Goal: Information Seeking & Learning: Check status

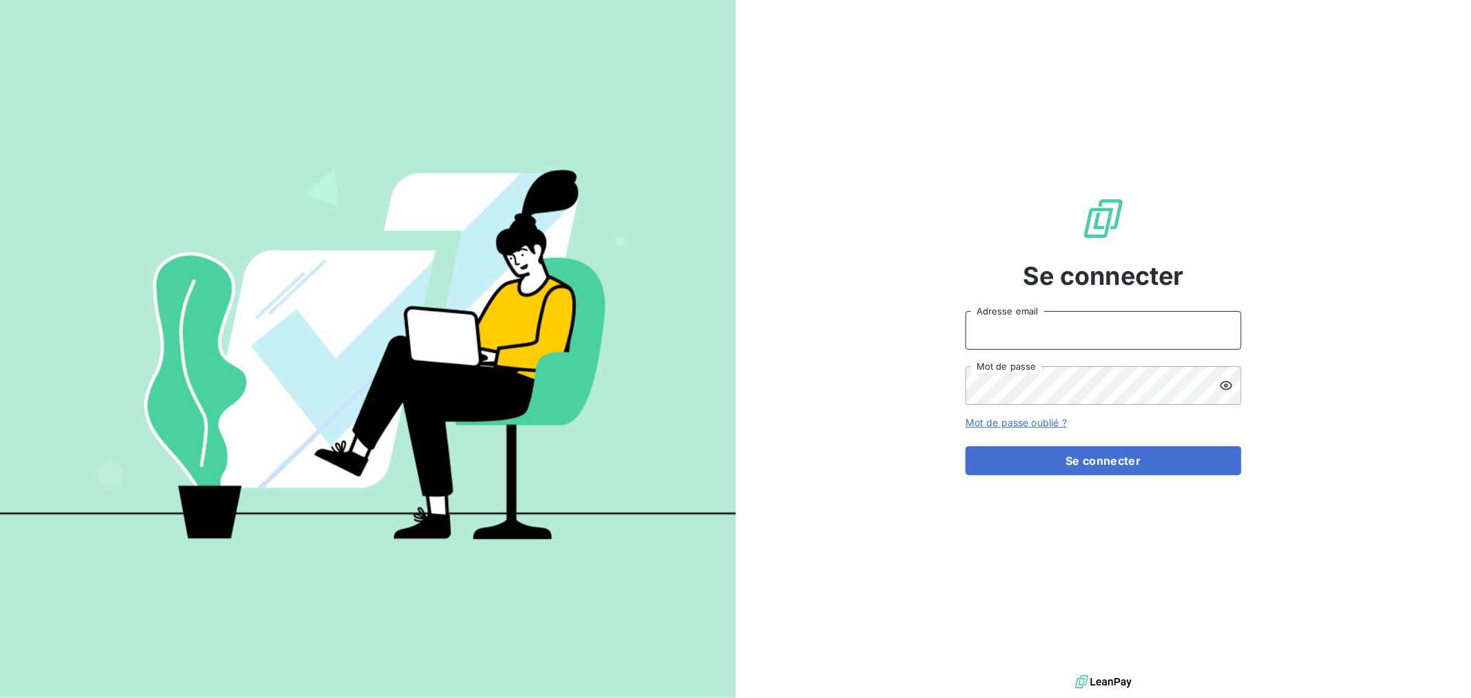
click at [1025, 332] on input "Adresse email" at bounding box center [1104, 330] width 276 height 39
type input "[EMAIL_ADDRESS][DOMAIN_NAME]"
click at [966, 446] on button "Se connecter" at bounding box center [1104, 460] width 276 height 29
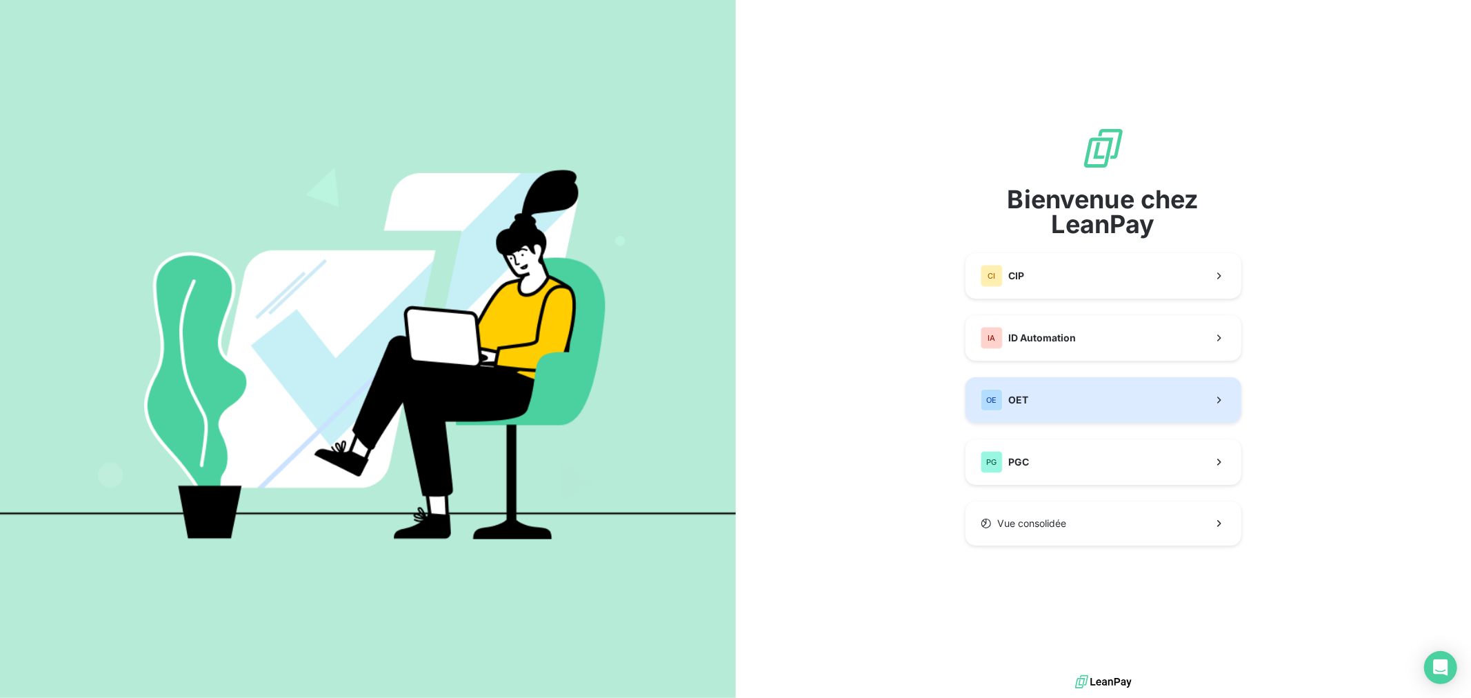
click at [1024, 395] on span "OET" at bounding box center [1018, 400] width 20 height 14
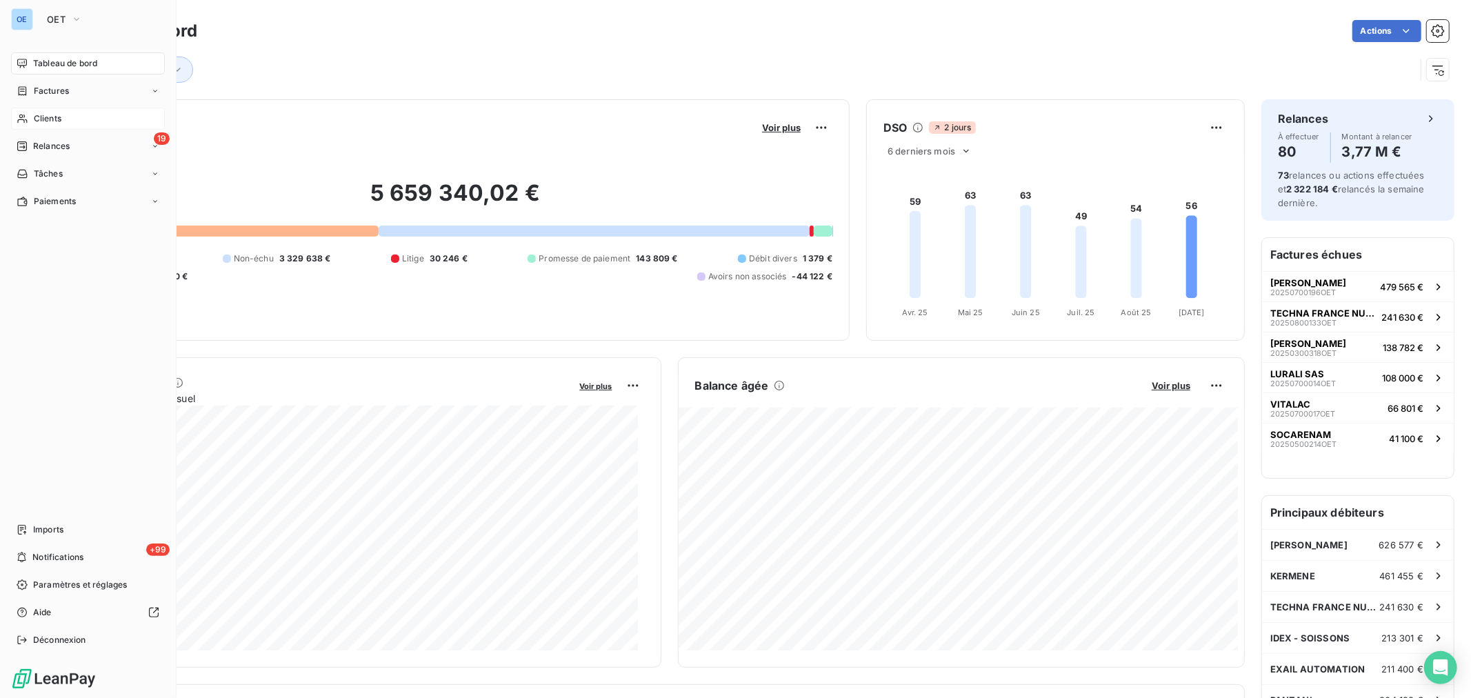
click at [40, 116] on span "Clients" at bounding box center [48, 118] width 28 height 12
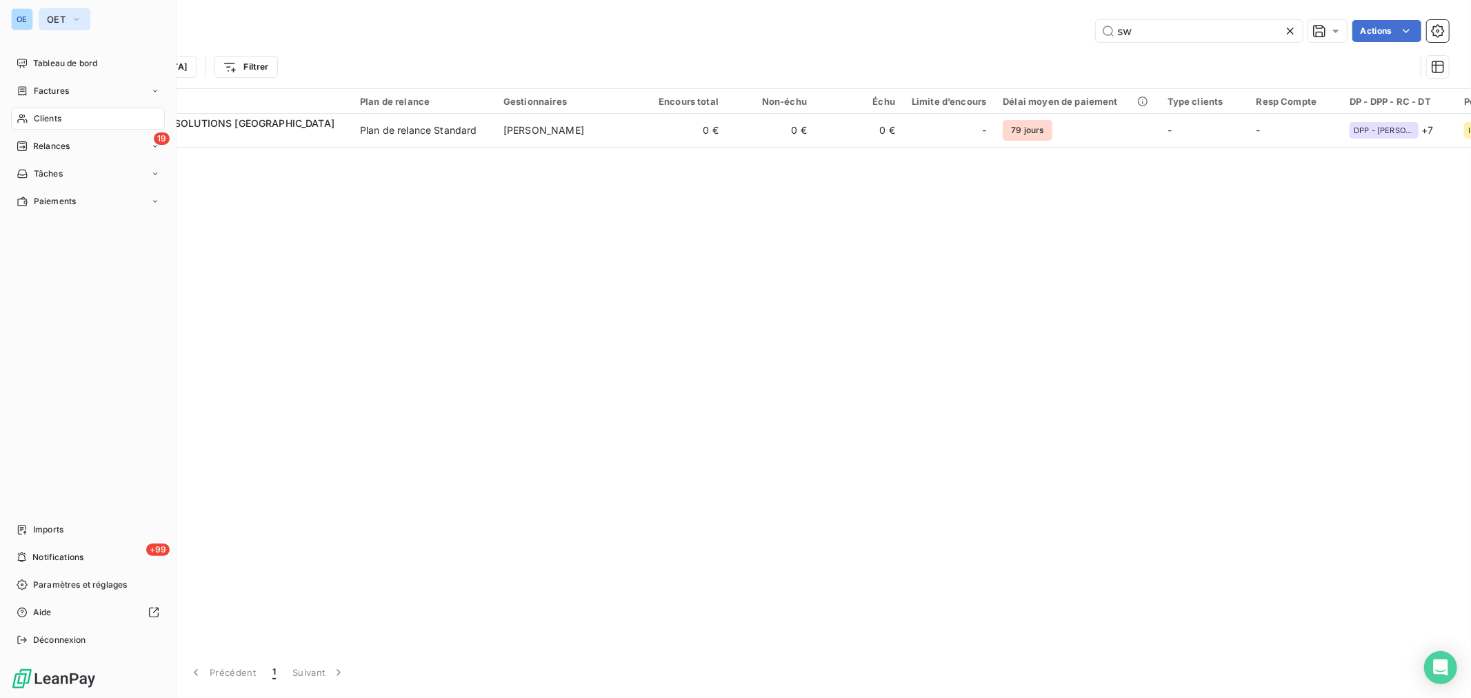
type input "sw"
click at [41, 17] on button "OET" at bounding box center [65, 19] width 52 height 22
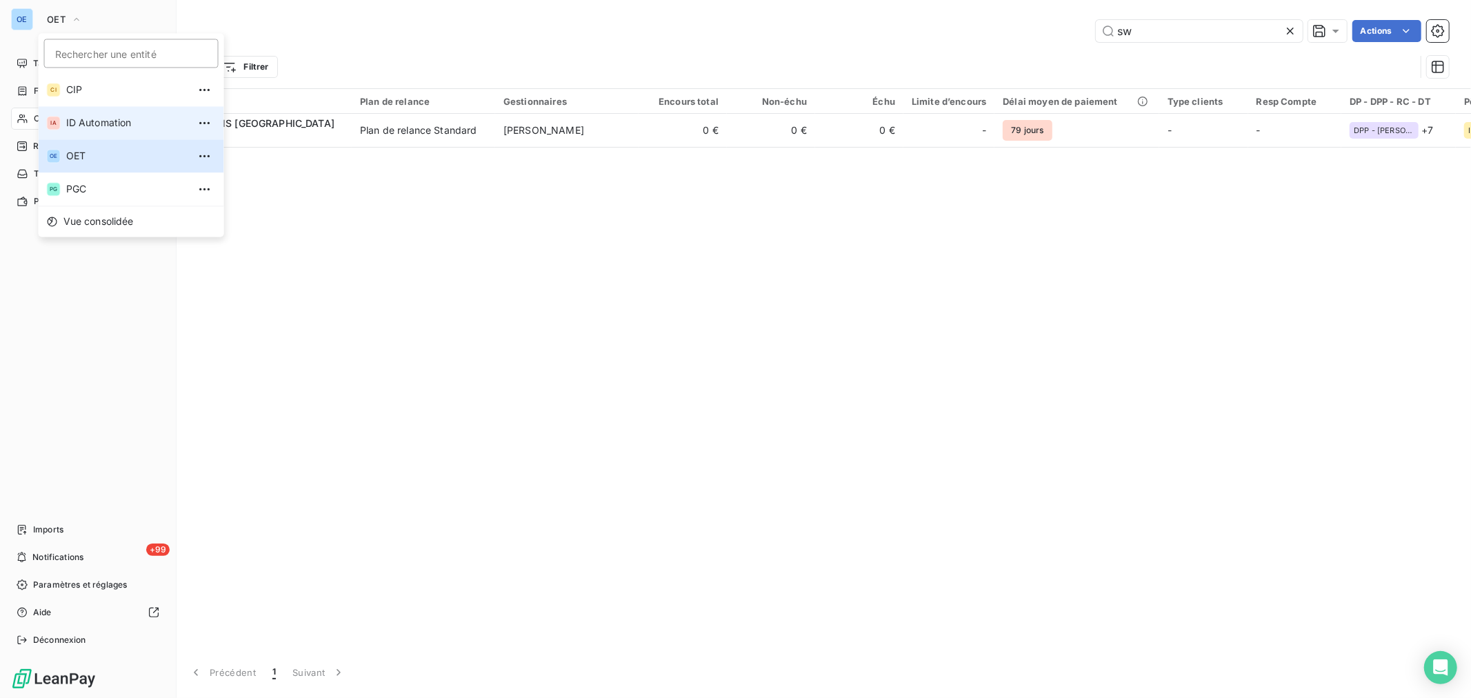
click at [108, 126] on span "ID Automation" at bounding box center [127, 123] width 122 height 14
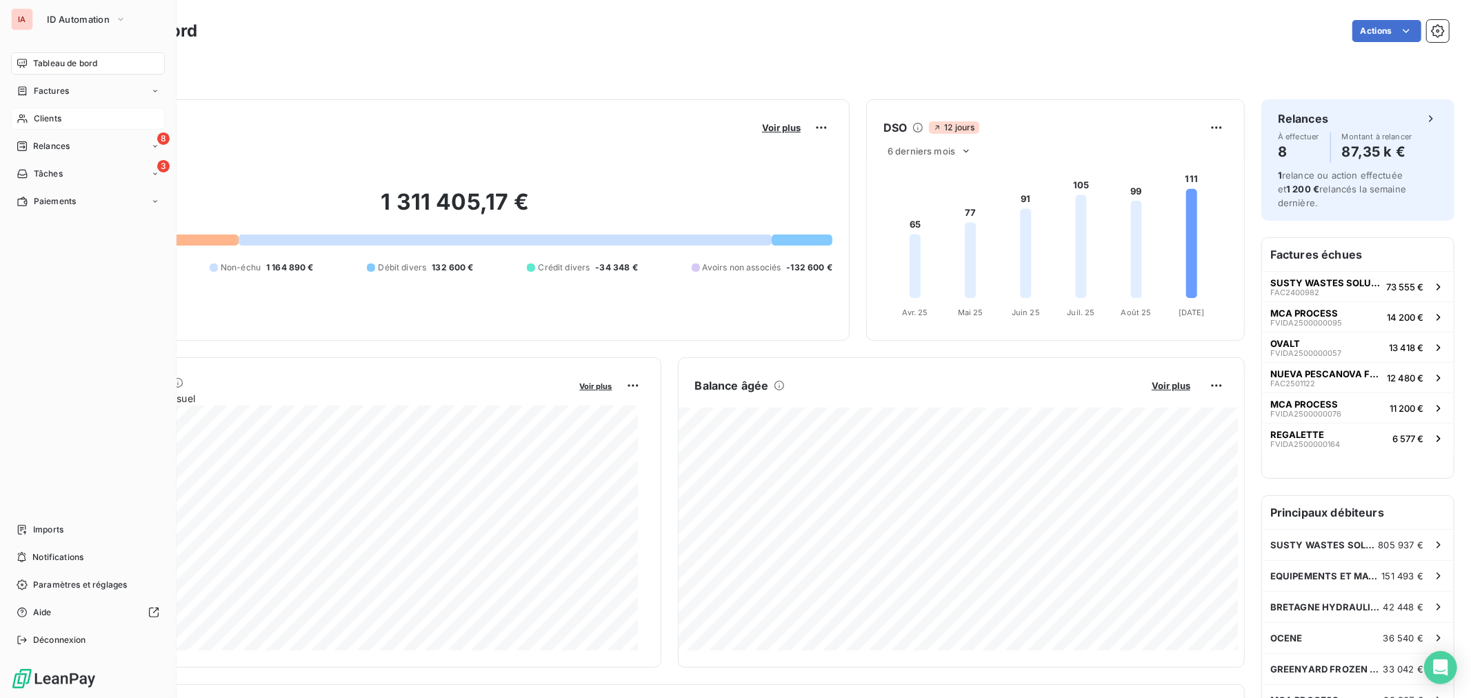
click at [41, 114] on span "Clients" at bounding box center [48, 118] width 28 height 12
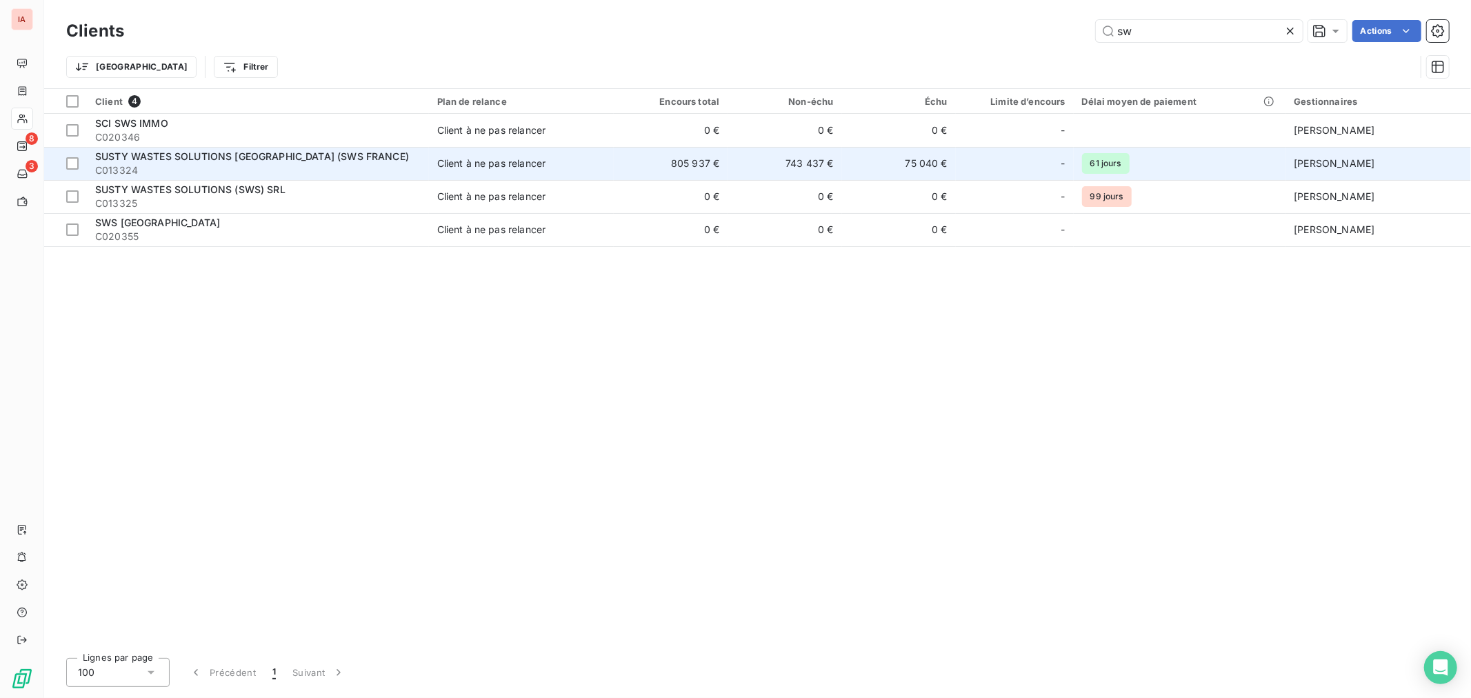
click at [981, 167] on div "-" at bounding box center [1014, 163] width 101 height 22
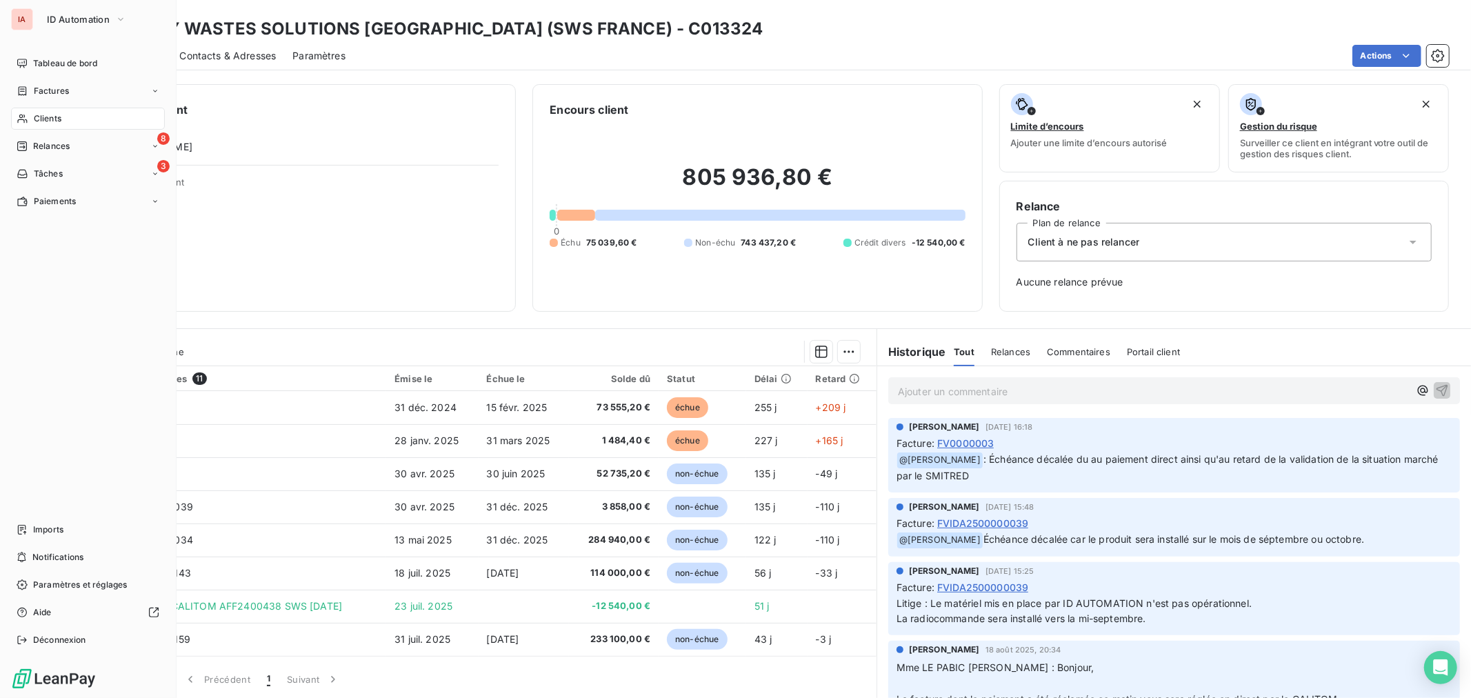
click at [51, 111] on div "Clients" at bounding box center [88, 119] width 154 height 22
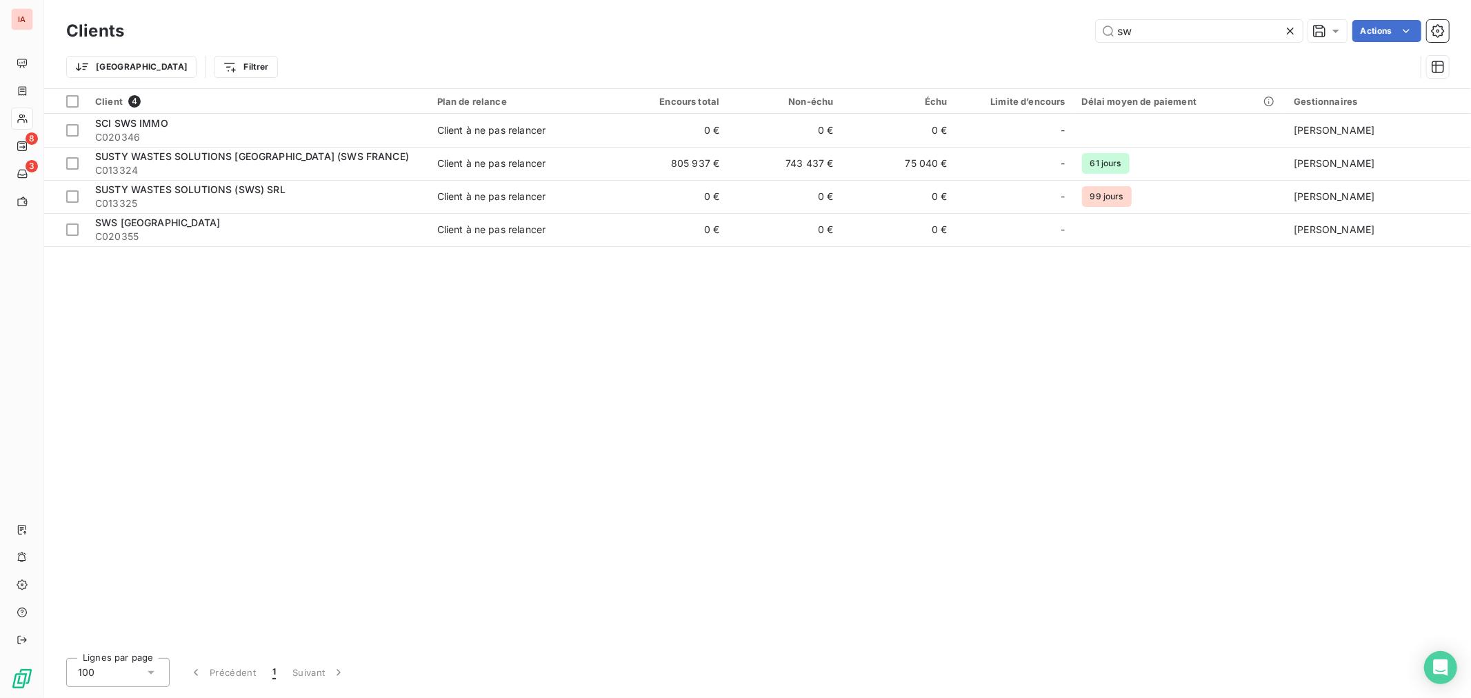
drag, startPoint x: 1204, startPoint y: 34, endPoint x: 1009, endPoint y: 11, distance: 195.9
click at [1049, 17] on div "Clients sw Actions" at bounding box center [757, 31] width 1383 height 29
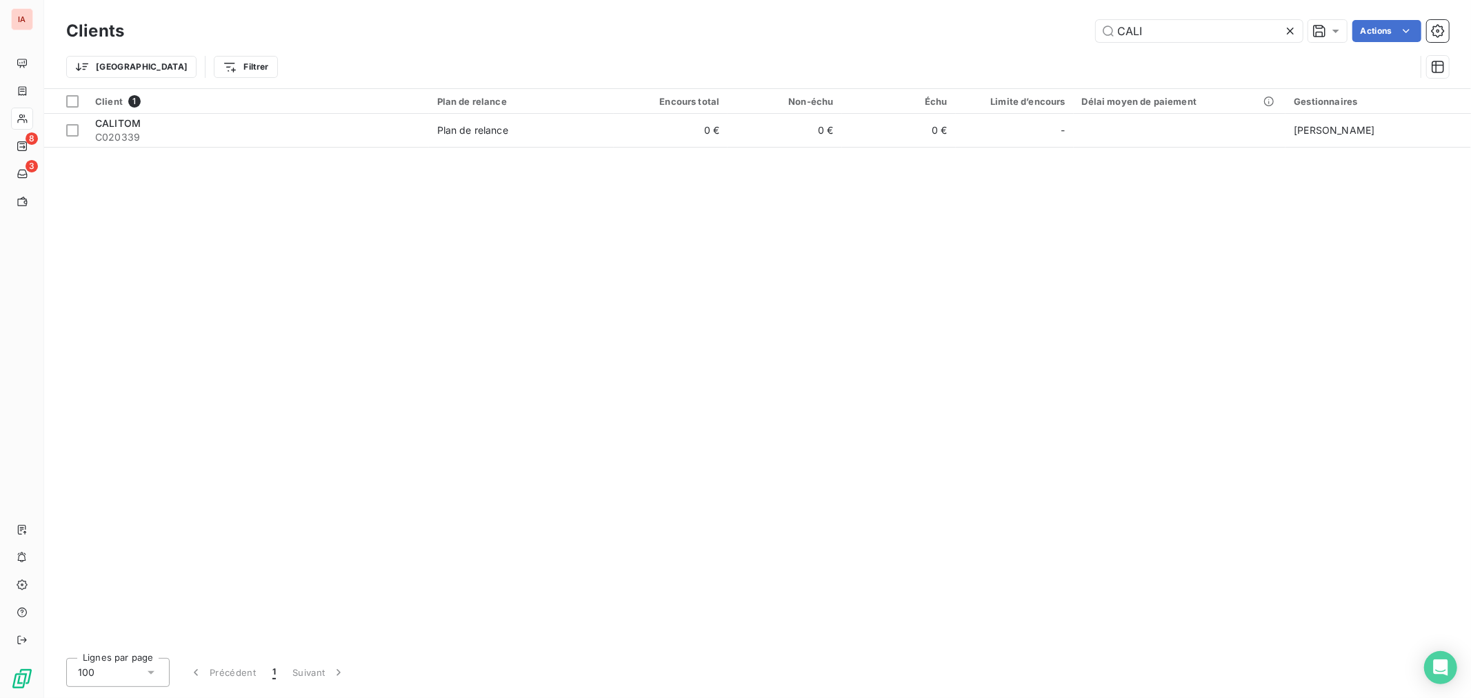
drag, startPoint x: 1177, startPoint y: 24, endPoint x: 998, endPoint y: 30, distance: 179.4
click at [1017, 34] on div "CALI Actions" at bounding box center [795, 31] width 1308 height 22
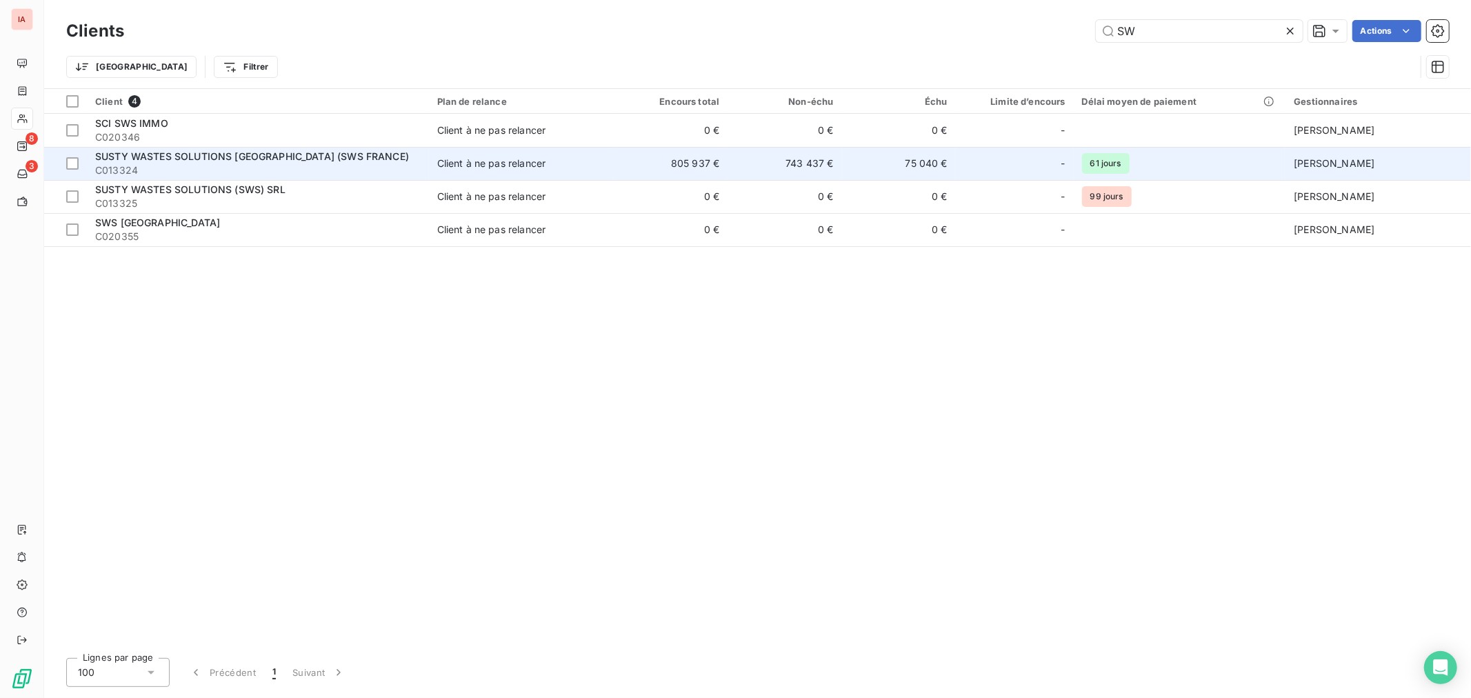
type input "SW"
click at [816, 171] on td "743 437 €" at bounding box center [785, 163] width 114 height 33
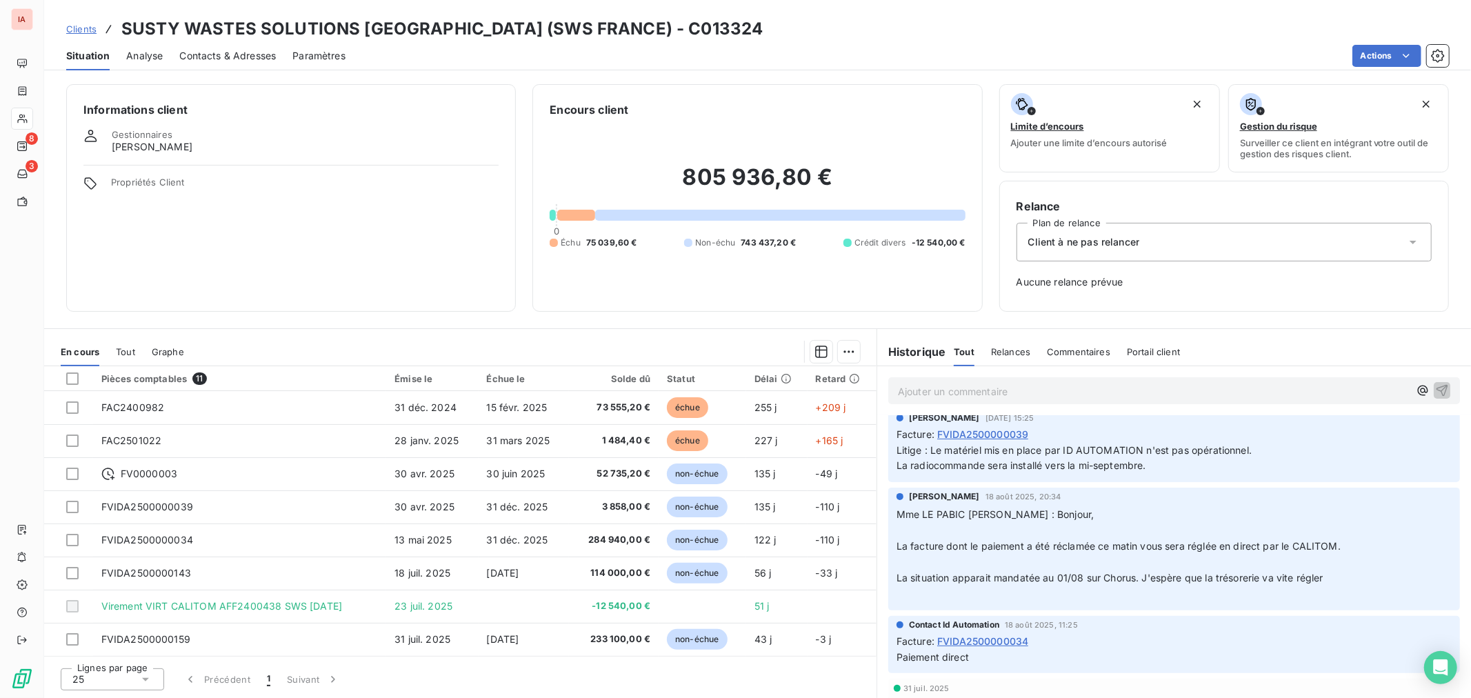
scroll to position [230, 0]
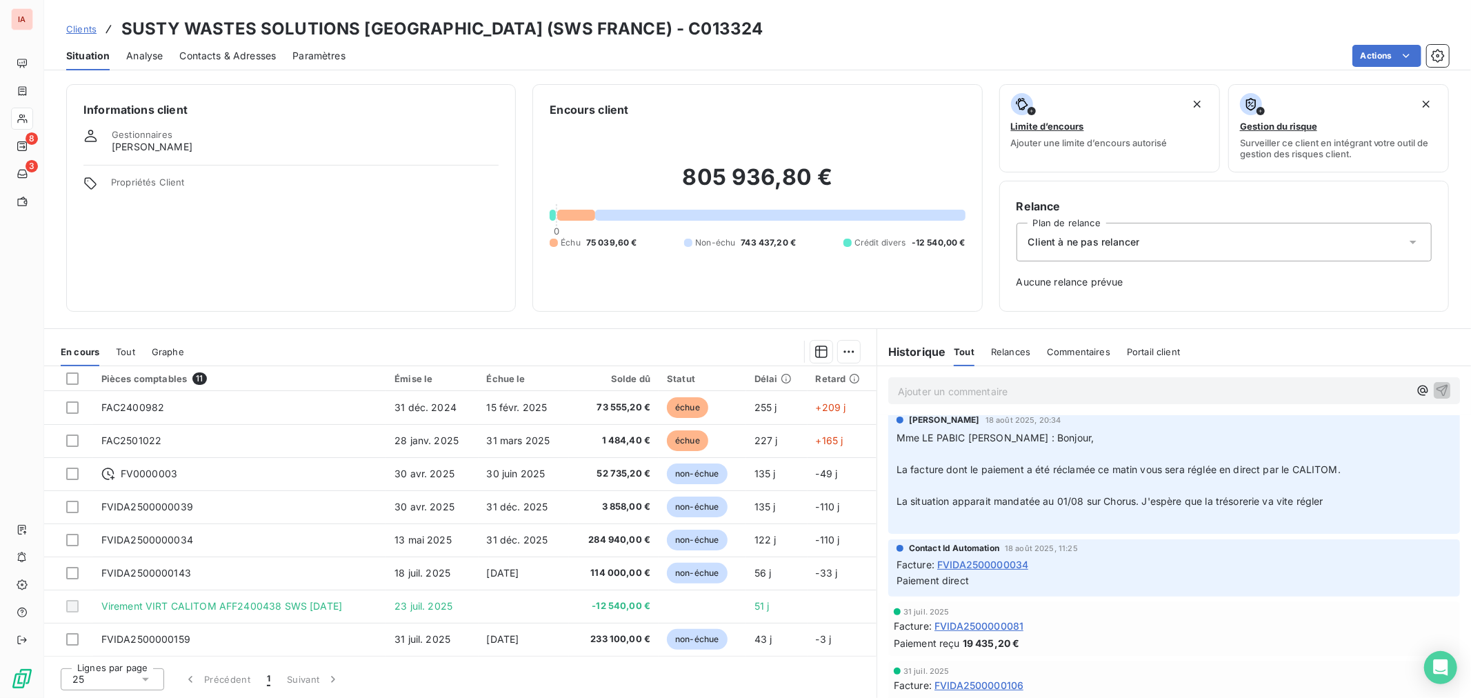
click at [1021, 562] on span "FVIDA2500000034" at bounding box center [982, 564] width 91 height 14
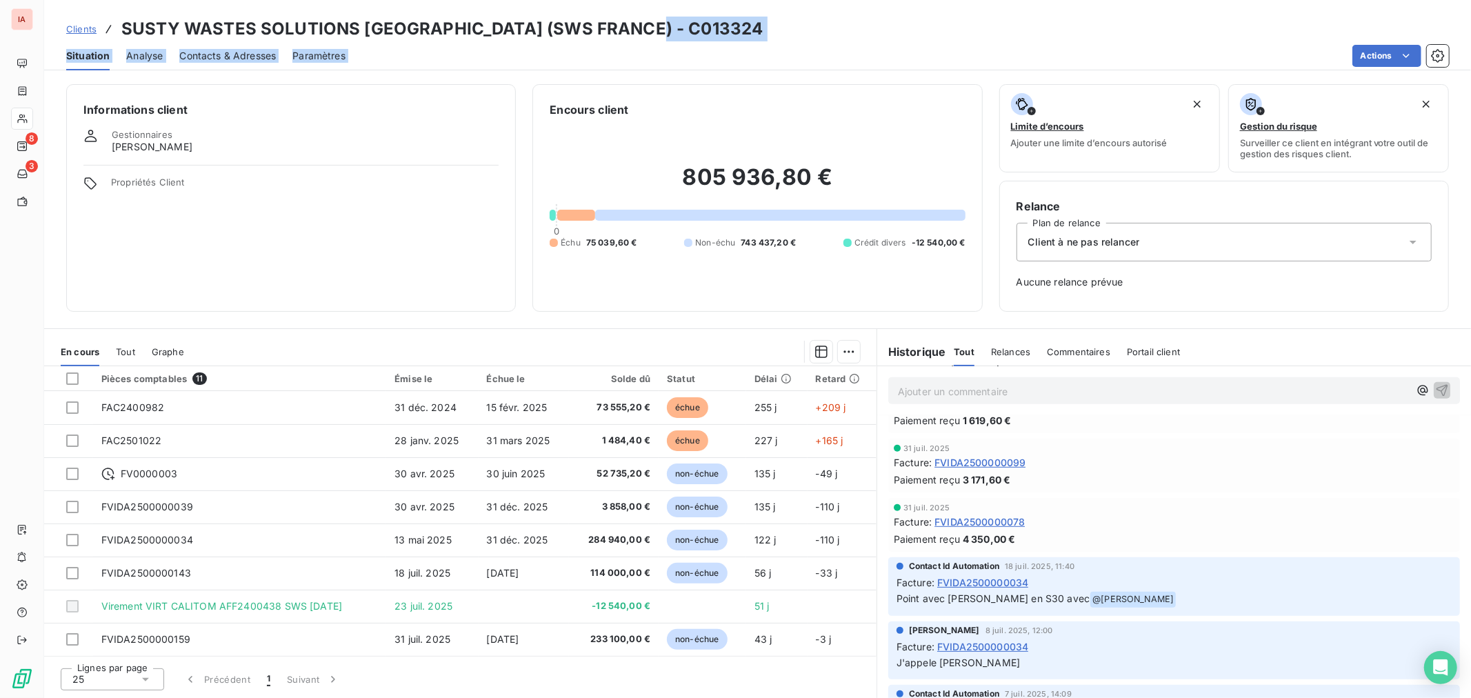
drag, startPoint x: 664, startPoint y: 40, endPoint x: 610, endPoint y: 39, distance: 53.8
click at [596, 56] on div "Clients SUSTY WASTES SOLUTIONS [GEOGRAPHIC_DATA] (SWS [GEOGRAPHIC_DATA]) - C013…" at bounding box center [757, 35] width 1427 height 70
click at [605, 28] on h3 "SUSTY WASTES SOLUTIONS [GEOGRAPHIC_DATA] (SWS FRANCE) - C013324" at bounding box center [441, 29] width 641 height 25
drag, startPoint x: 693, startPoint y: 28, endPoint x: 575, endPoint y: 35, distance: 118.2
click at [575, 35] on div "Clients SUSTY WASTES SOLUTIONS [GEOGRAPHIC_DATA] (SWS FRANCE) - C013324" at bounding box center [757, 29] width 1427 height 25
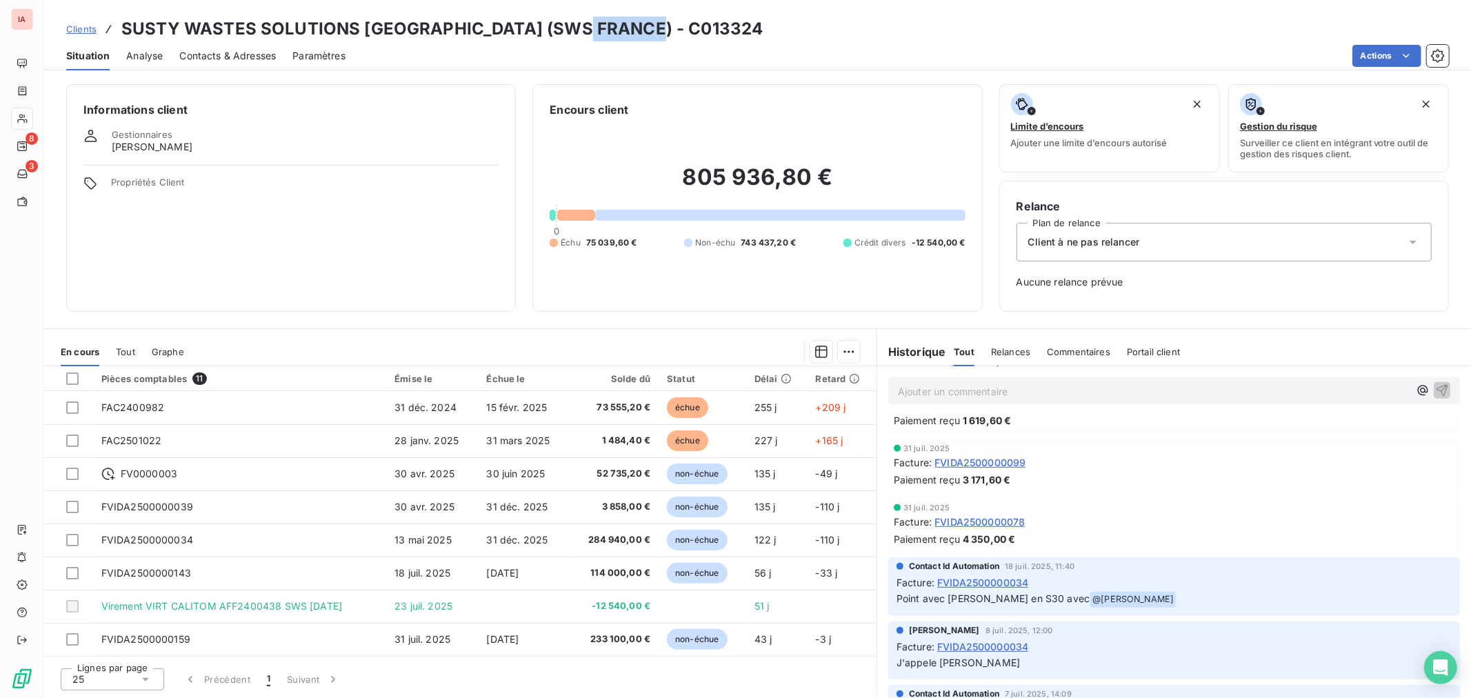
copy h3 "C013324"
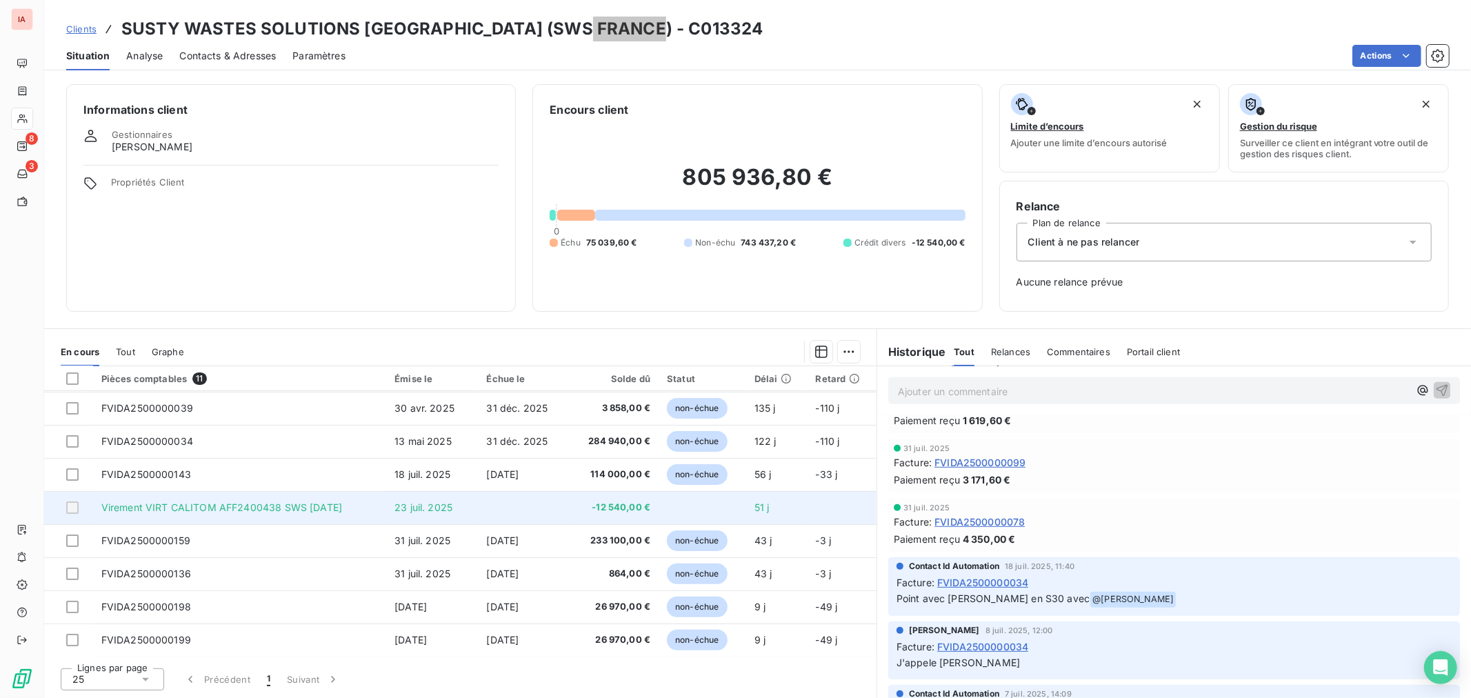
scroll to position [22, 0]
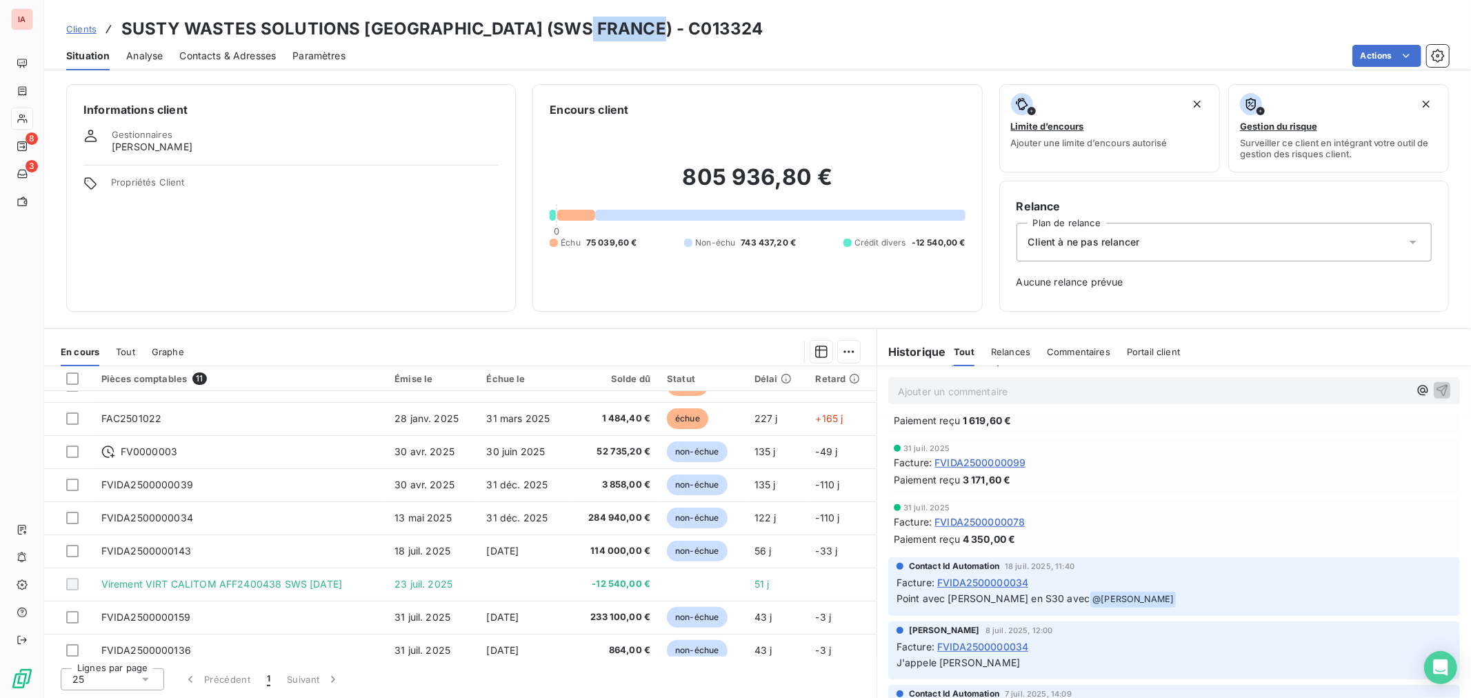
copy h3 "C013324"
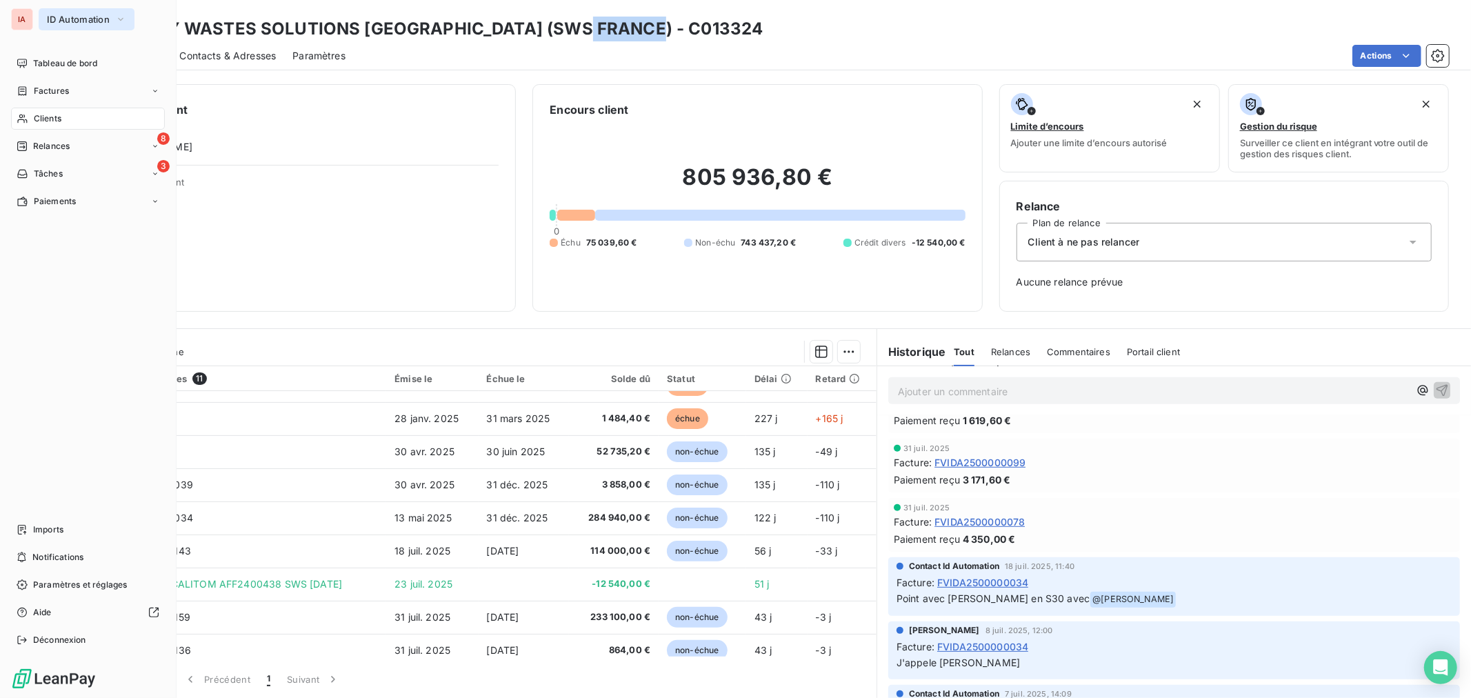
click at [39, 21] on button "ID Automation" at bounding box center [87, 19] width 96 height 22
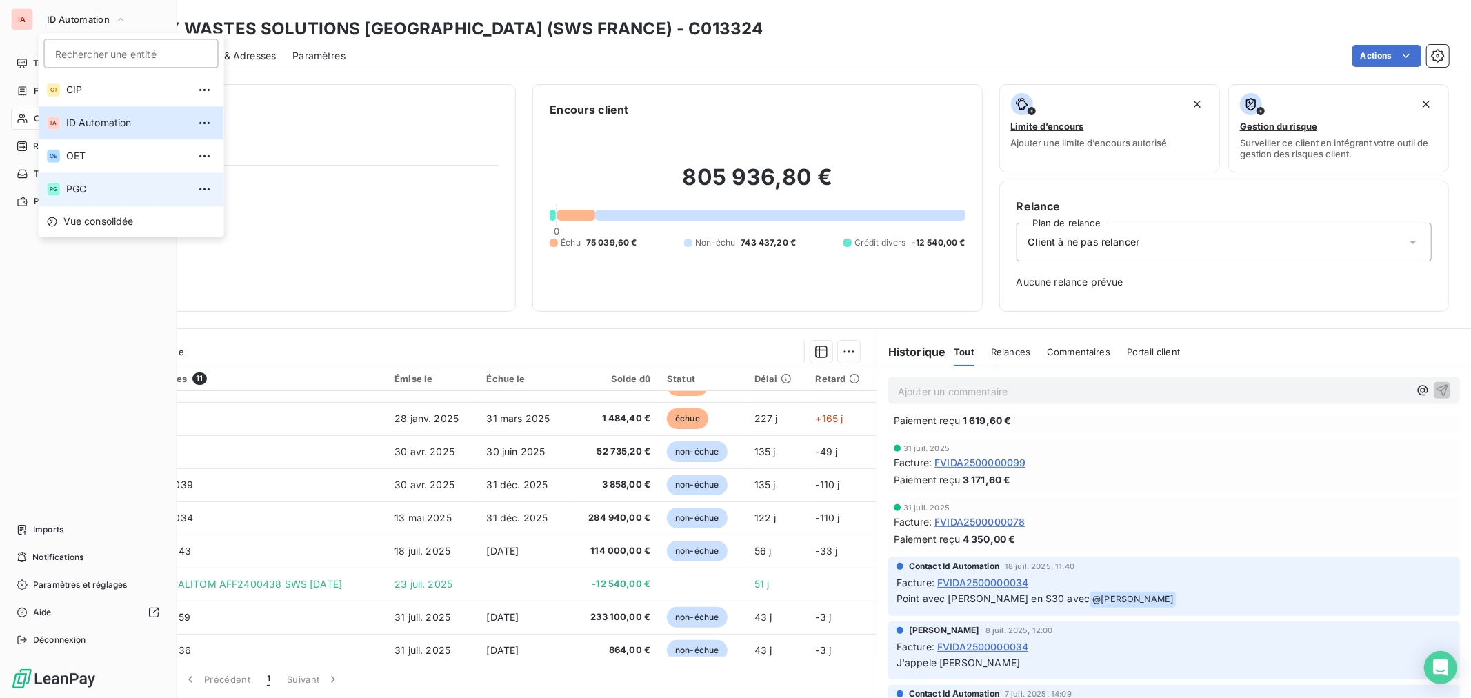
click at [112, 182] on span "PGC" at bounding box center [127, 189] width 122 height 14
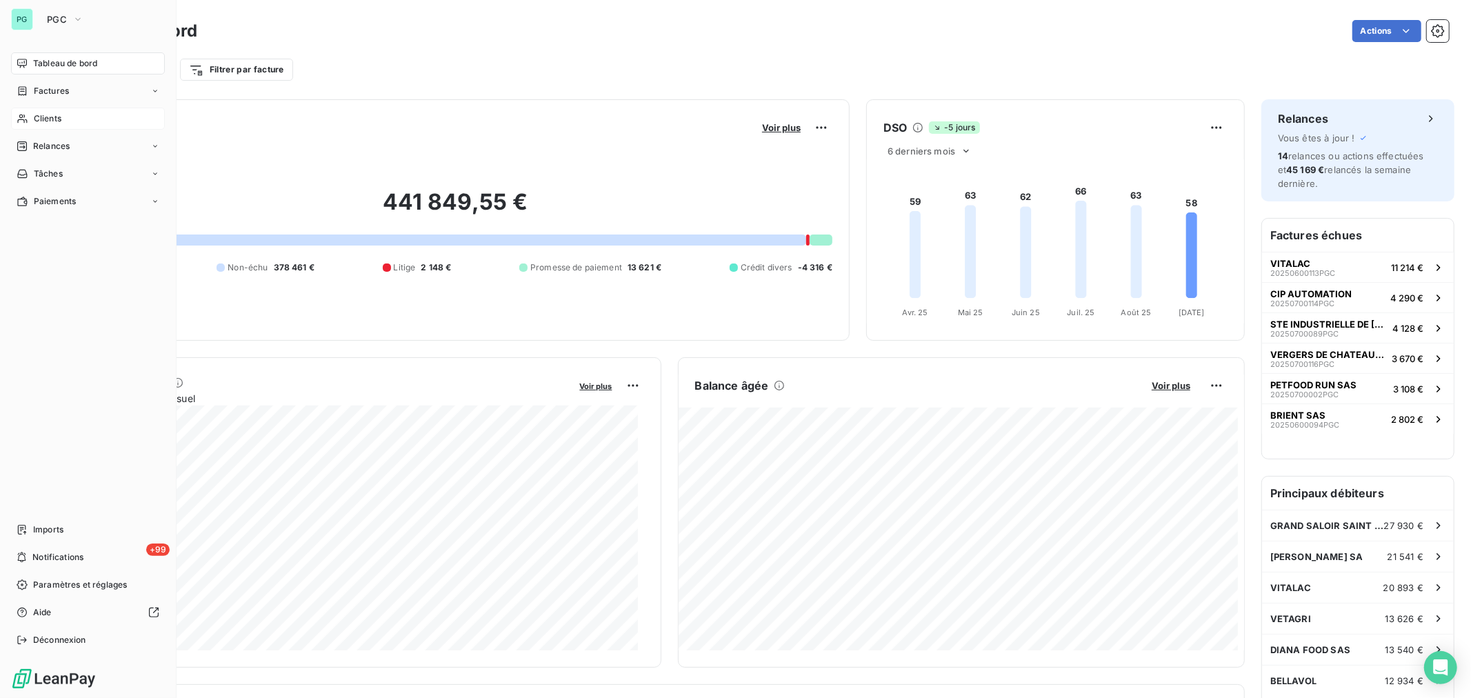
click at [81, 115] on div "Clients" at bounding box center [88, 119] width 154 height 22
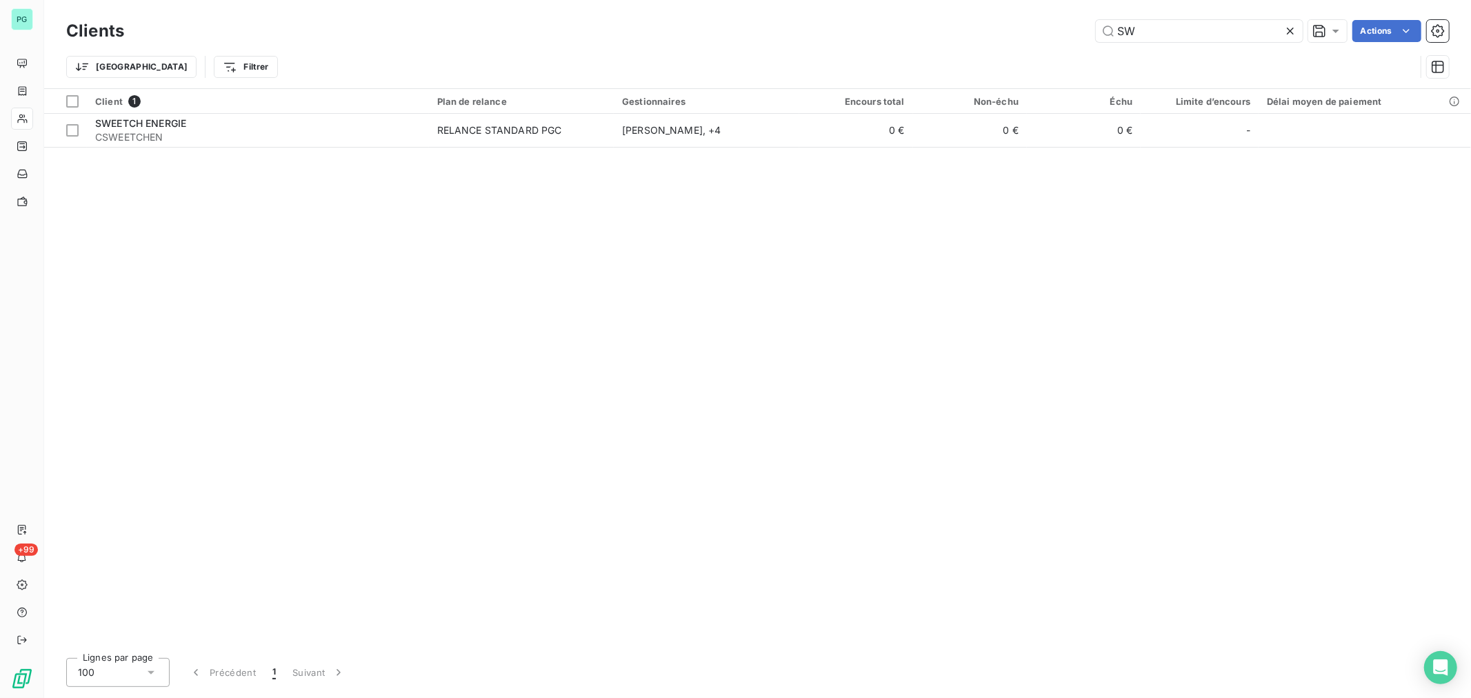
drag, startPoint x: 1184, startPoint y: 30, endPoint x: 990, endPoint y: 7, distance: 195.2
click at [990, 7] on div "Clients SW Actions Trier Filtrer" at bounding box center [757, 44] width 1427 height 88
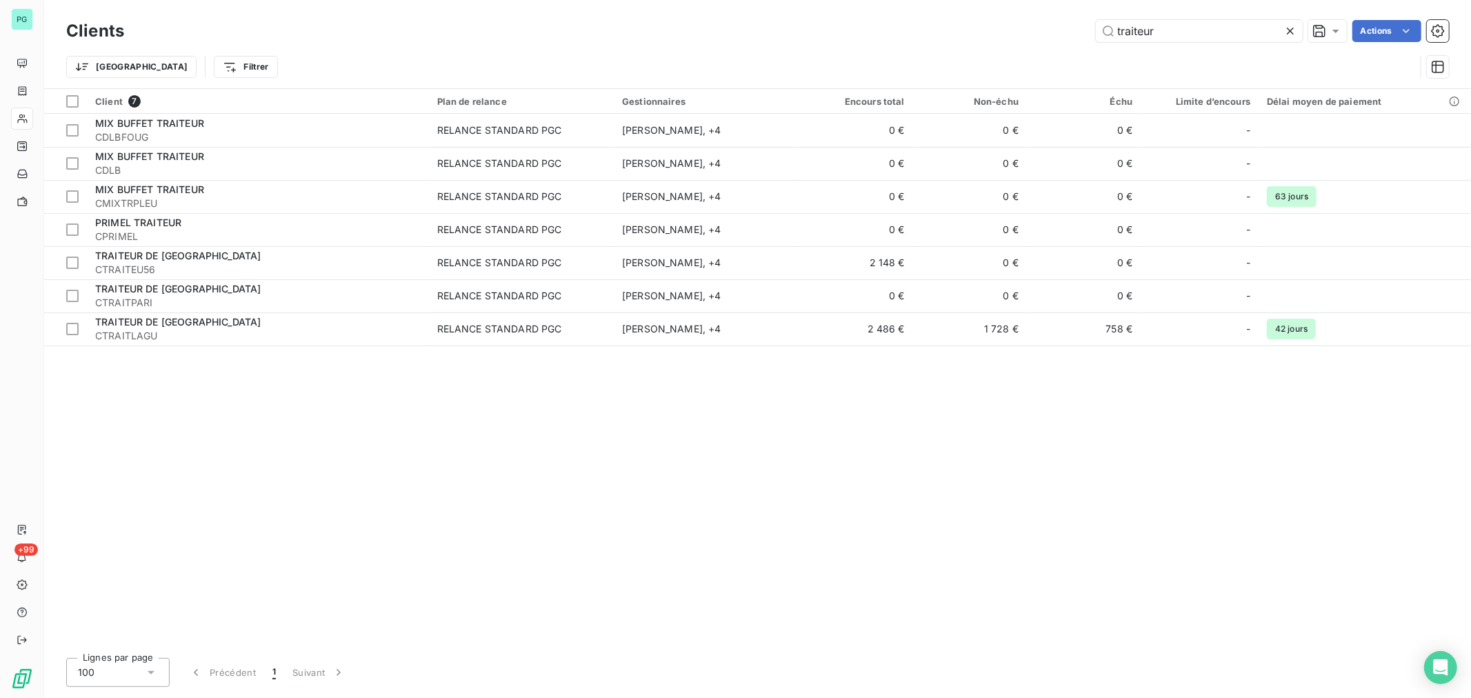
type input "traiteur"
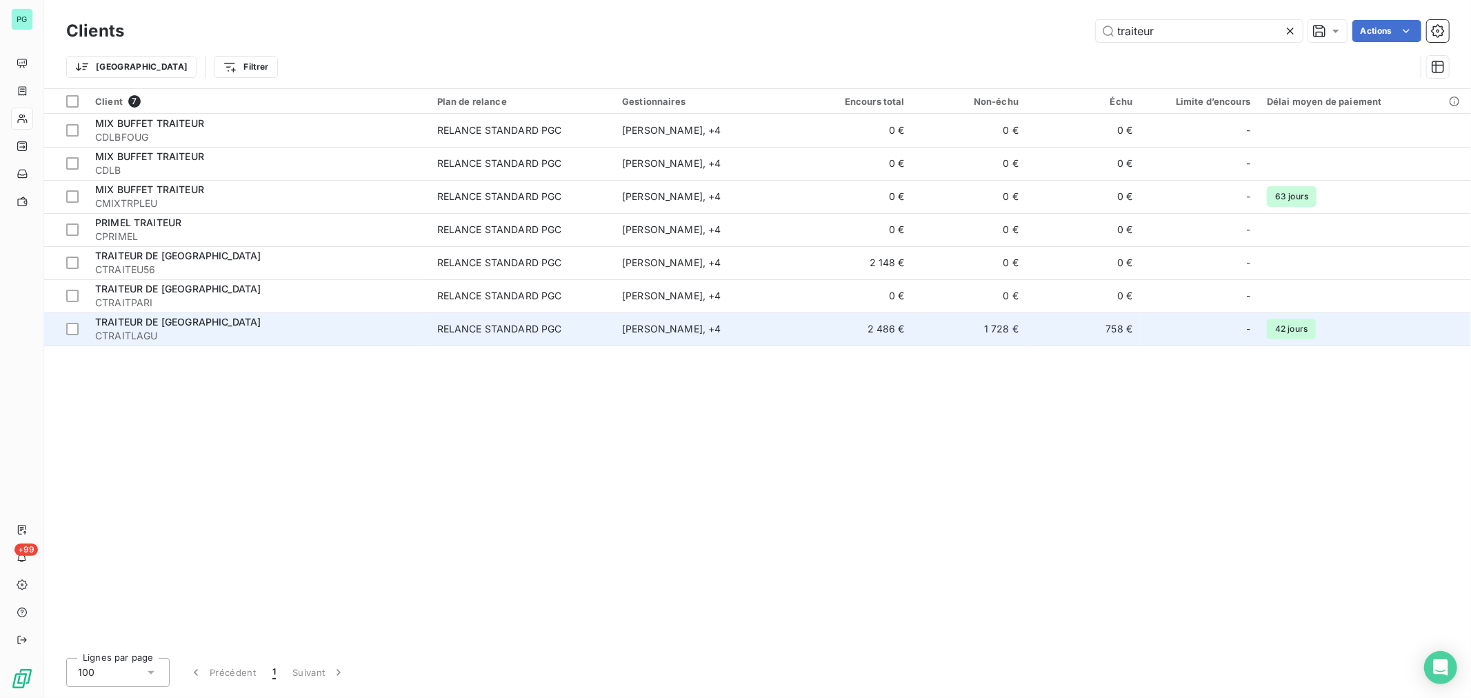
click at [833, 334] on td "2 486 €" at bounding box center [856, 328] width 114 height 33
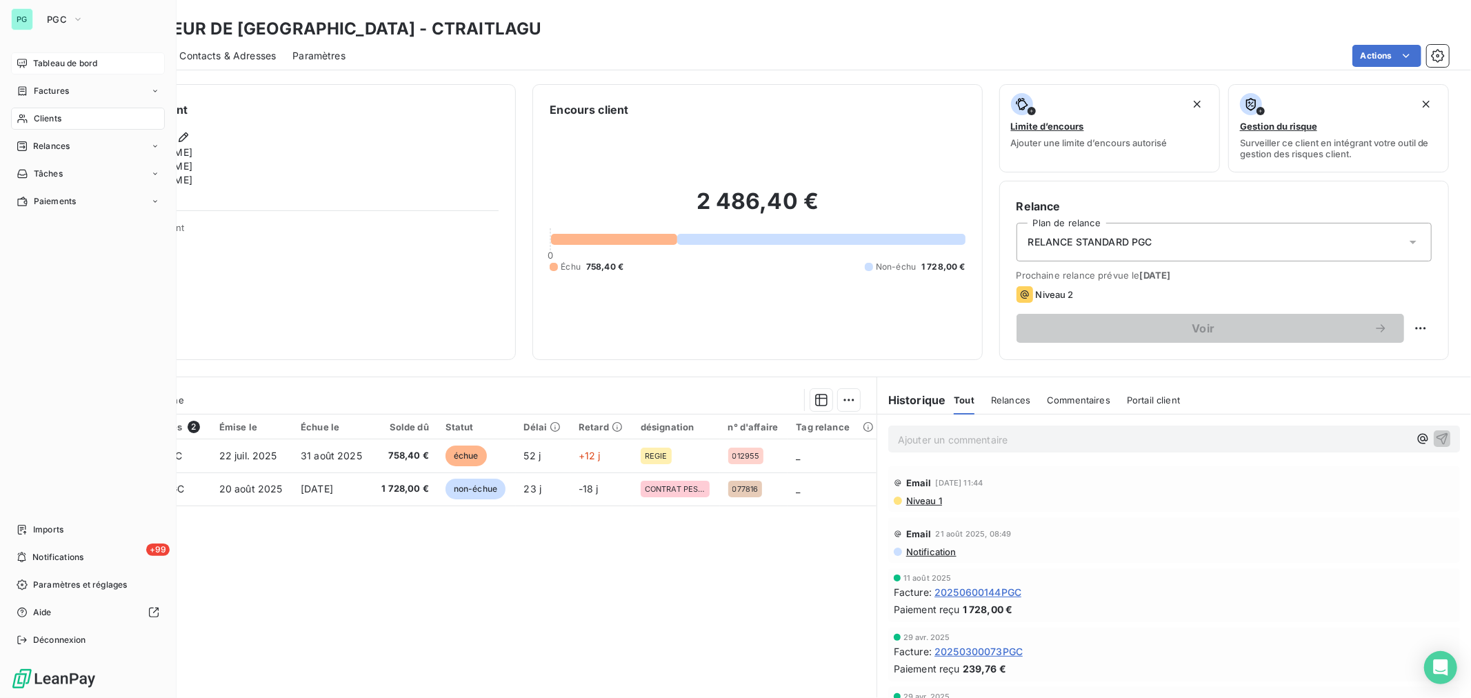
click at [105, 68] on div "Tableau de bord" at bounding box center [88, 63] width 154 height 22
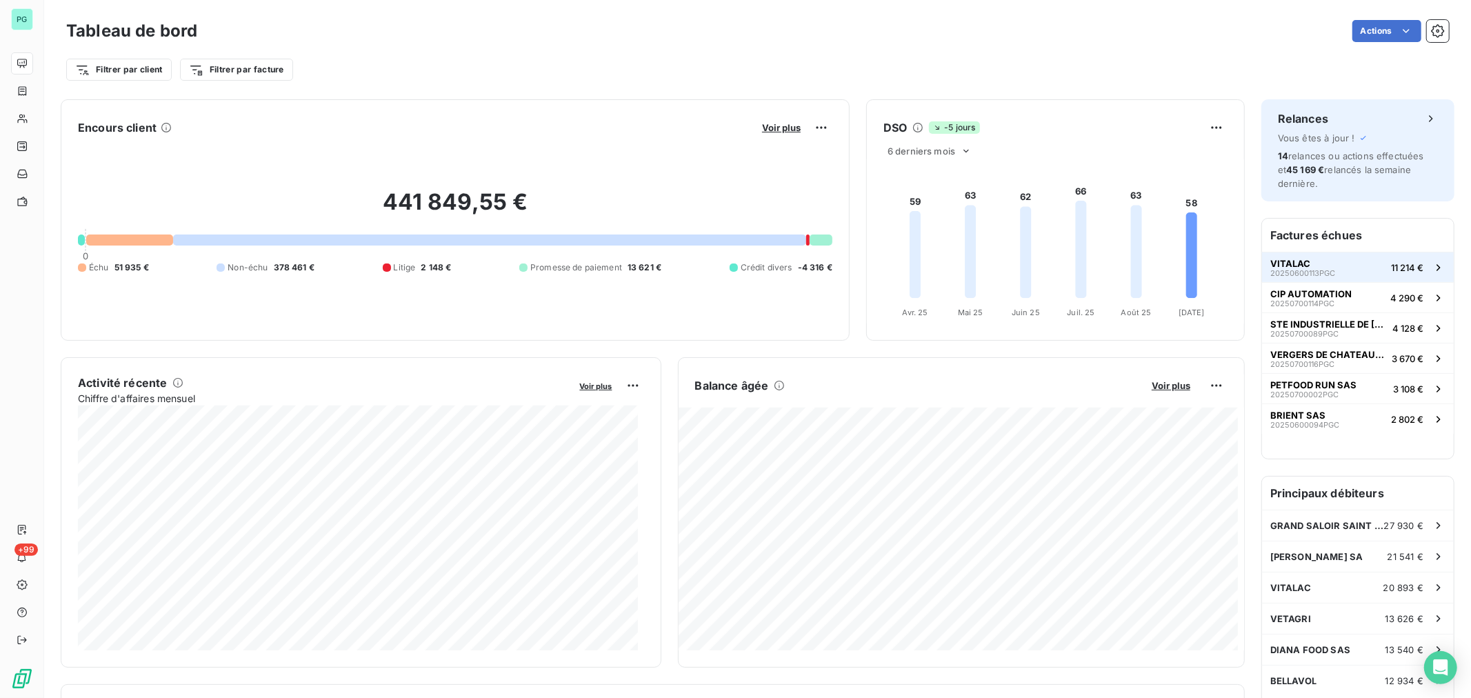
click at [1295, 260] on span "VITALAC" at bounding box center [1291, 263] width 40 height 11
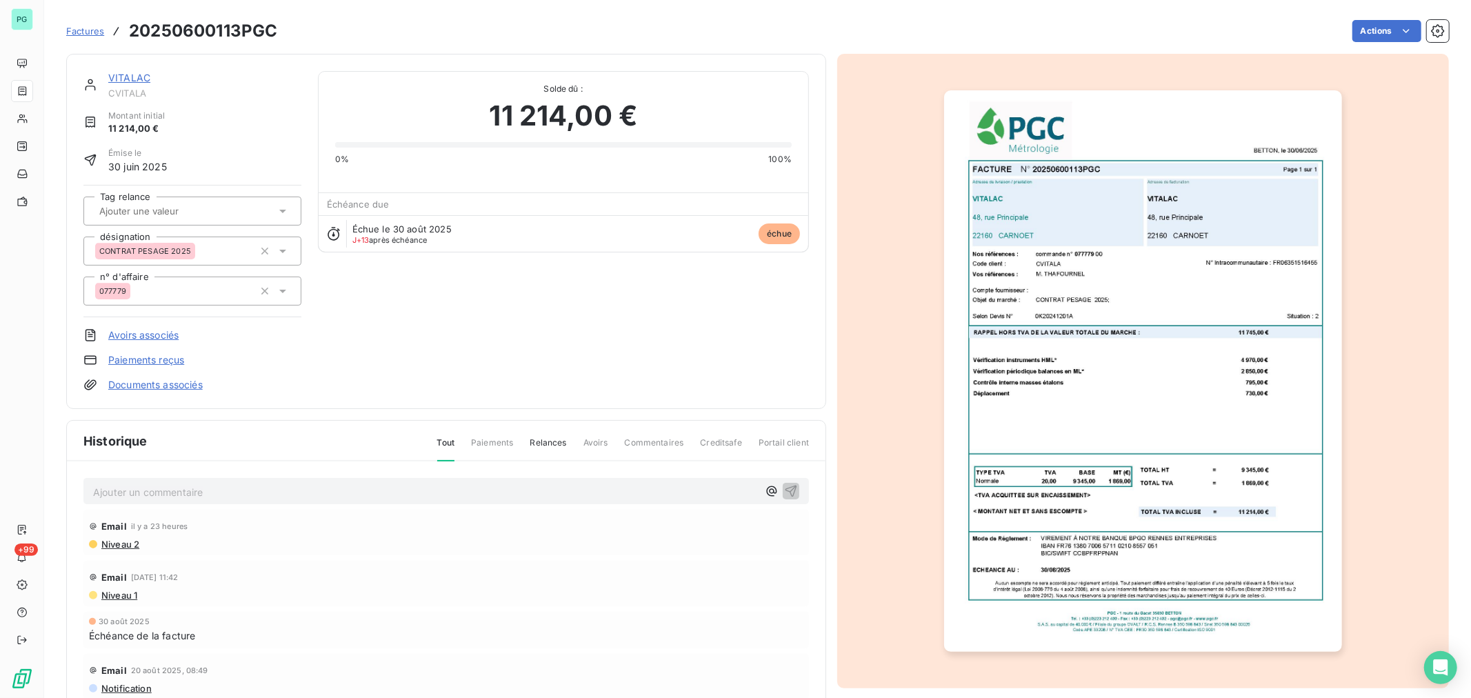
click at [92, 29] on span "Factures" at bounding box center [85, 31] width 38 height 11
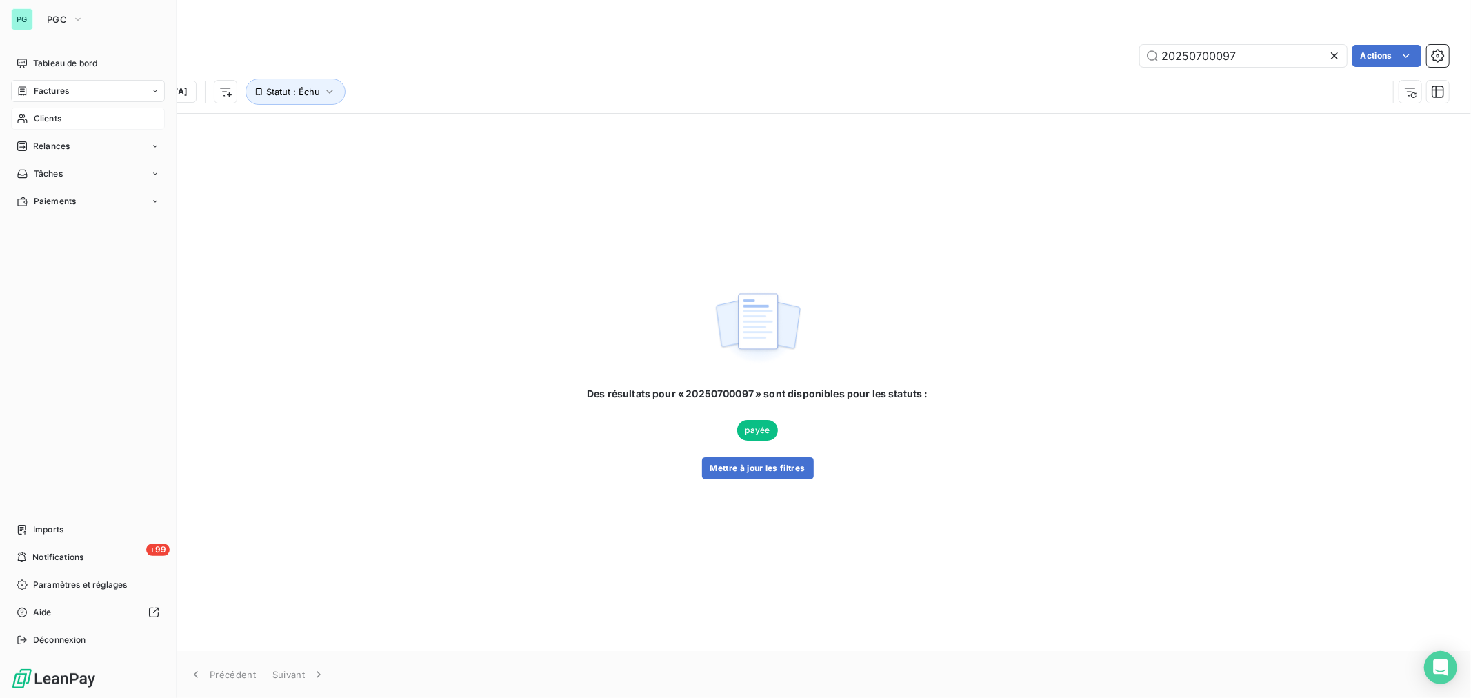
click at [43, 126] on div "Clients" at bounding box center [88, 119] width 154 height 22
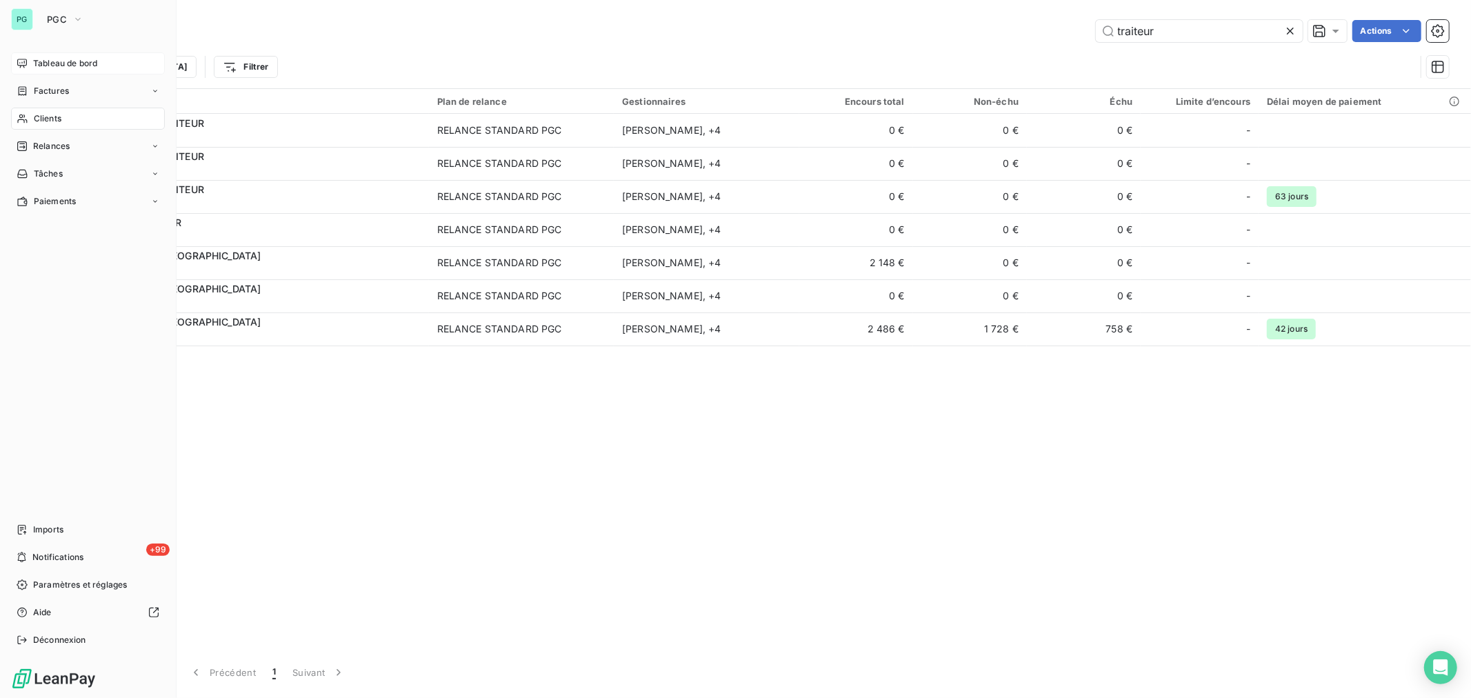
click at [36, 63] on span "Tableau de bord" at bounding box center [65, 63] width 64 height 12
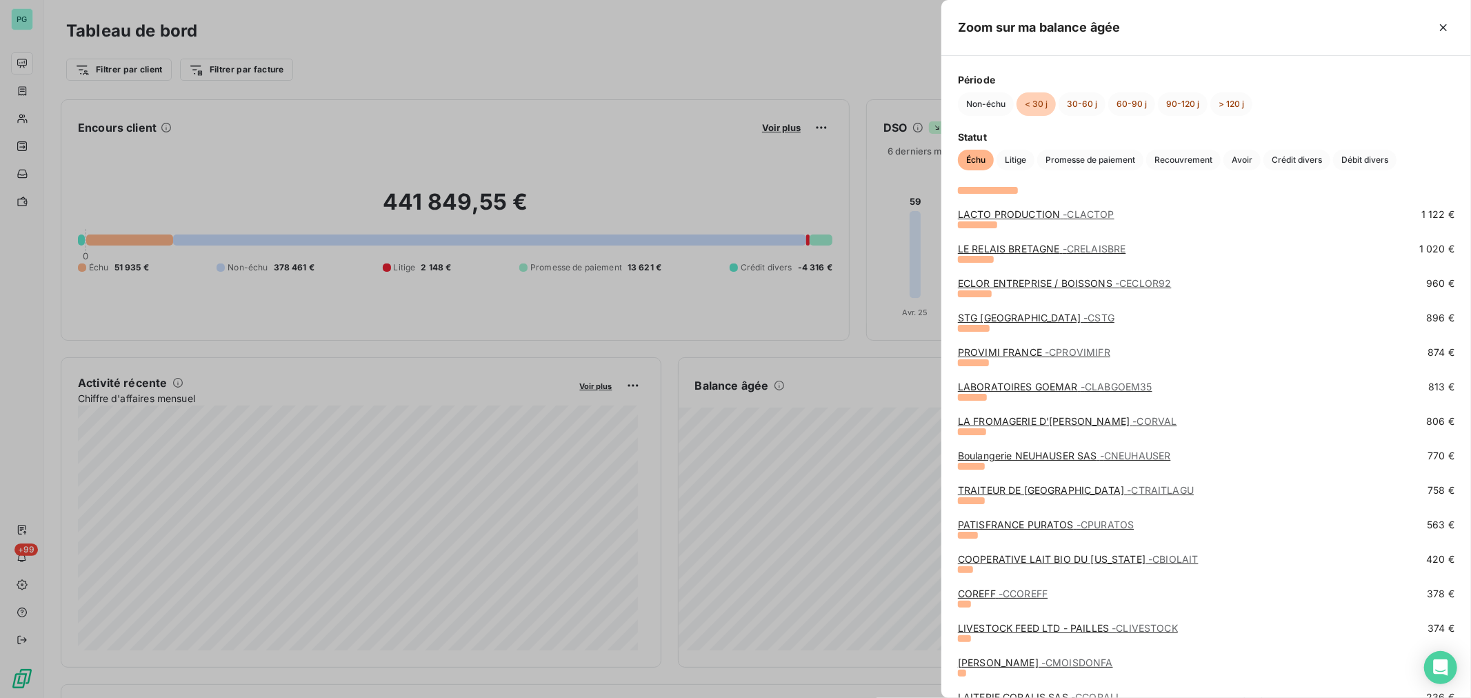
scroll to position [153, 0]
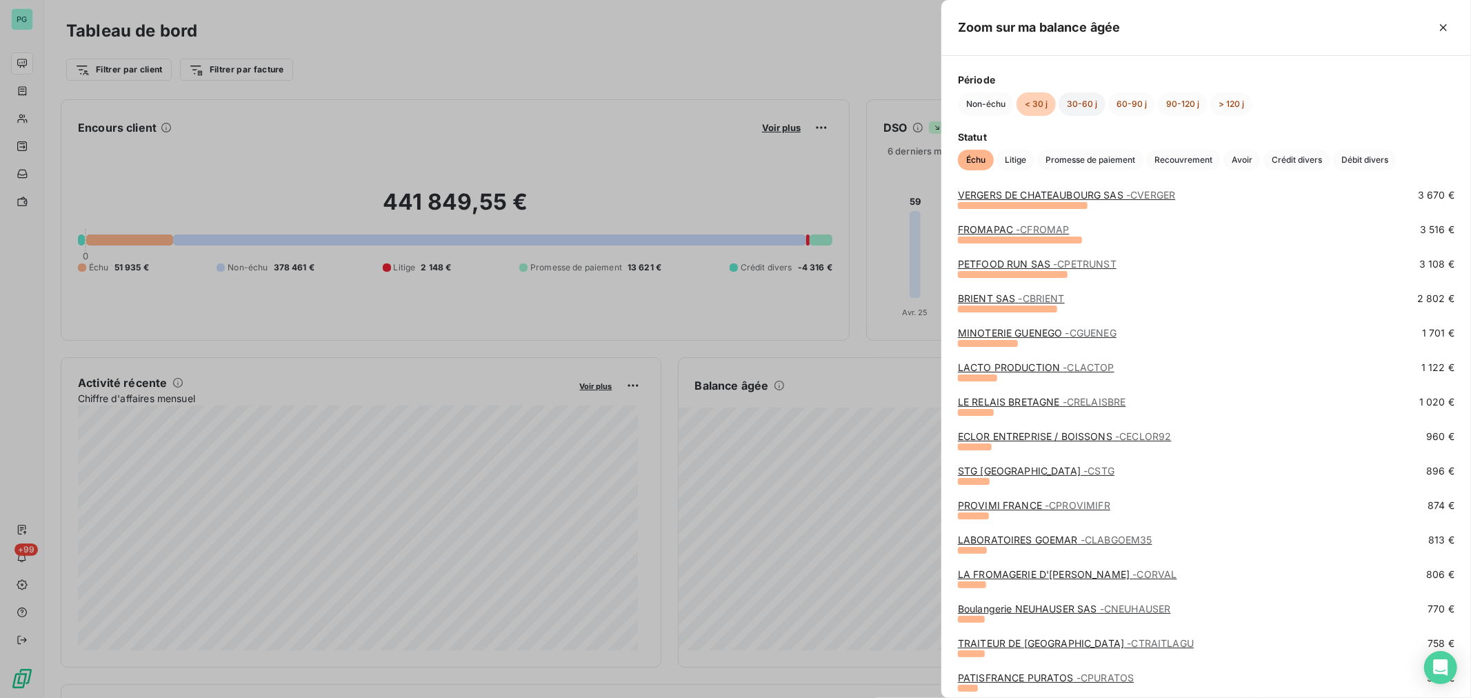
click at [1086, 101] on button "30-60 j" at bounding box center [1082, 103] width 47 height 23
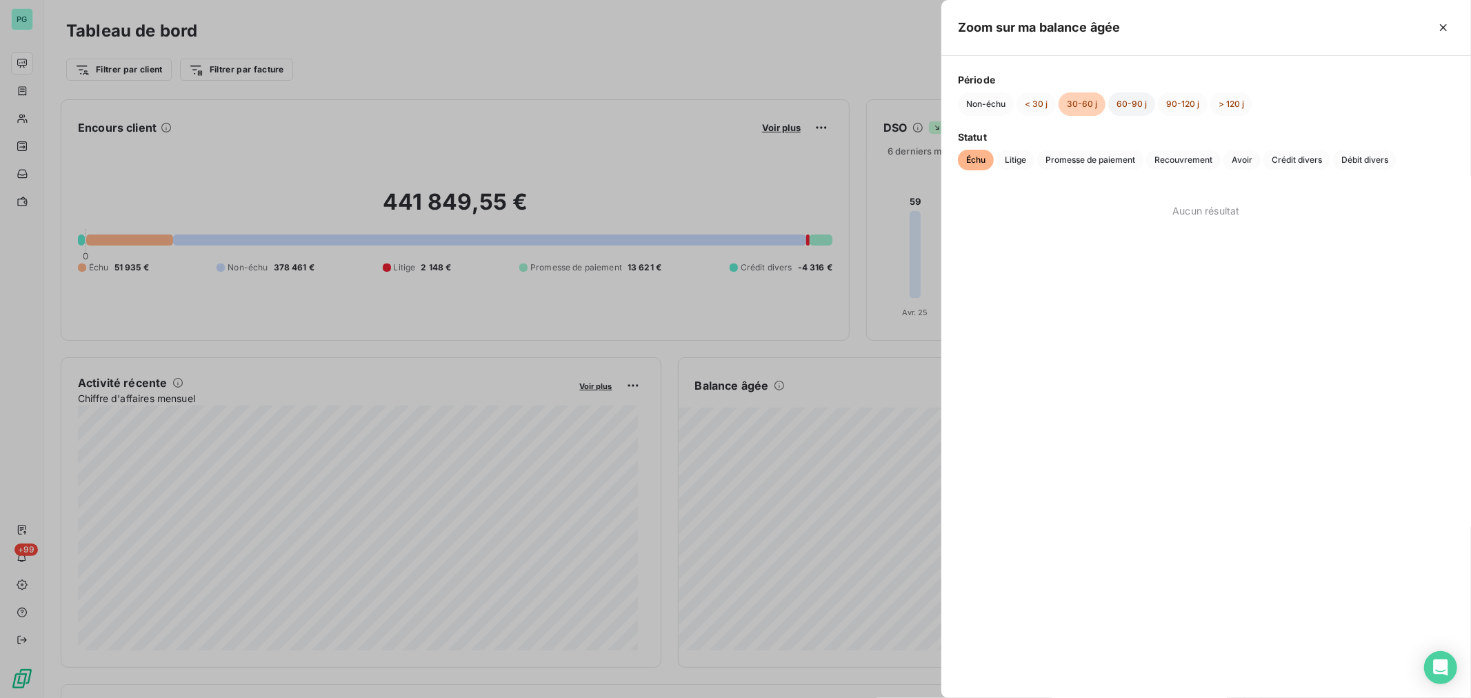
click at [1126, 109] on button "60-90 j" at bounding box center [1131, 103] width 47 height 23
click at [1175, 101] on button "90-120 j" at bounding box center [1183, 103] width 50 height 23
click at [1215, 100] on button "> 120 j" at bounding box center [1232, 103] width 42 height 23
click at [1039, 103] on button "< 30 j" at bounding box center [1036, 103] width 39 height 23
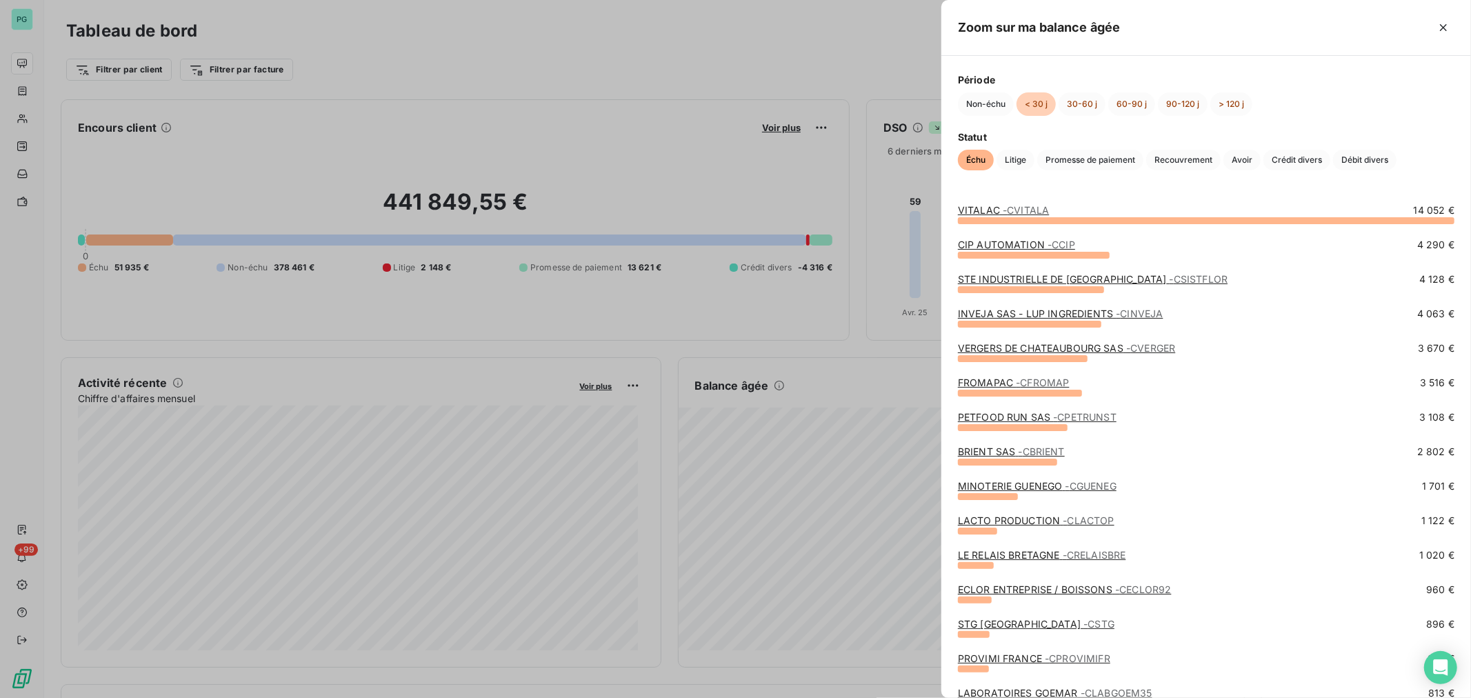
click at [35, 59] on div at bounding box center [735, 349] width 1471 height 698
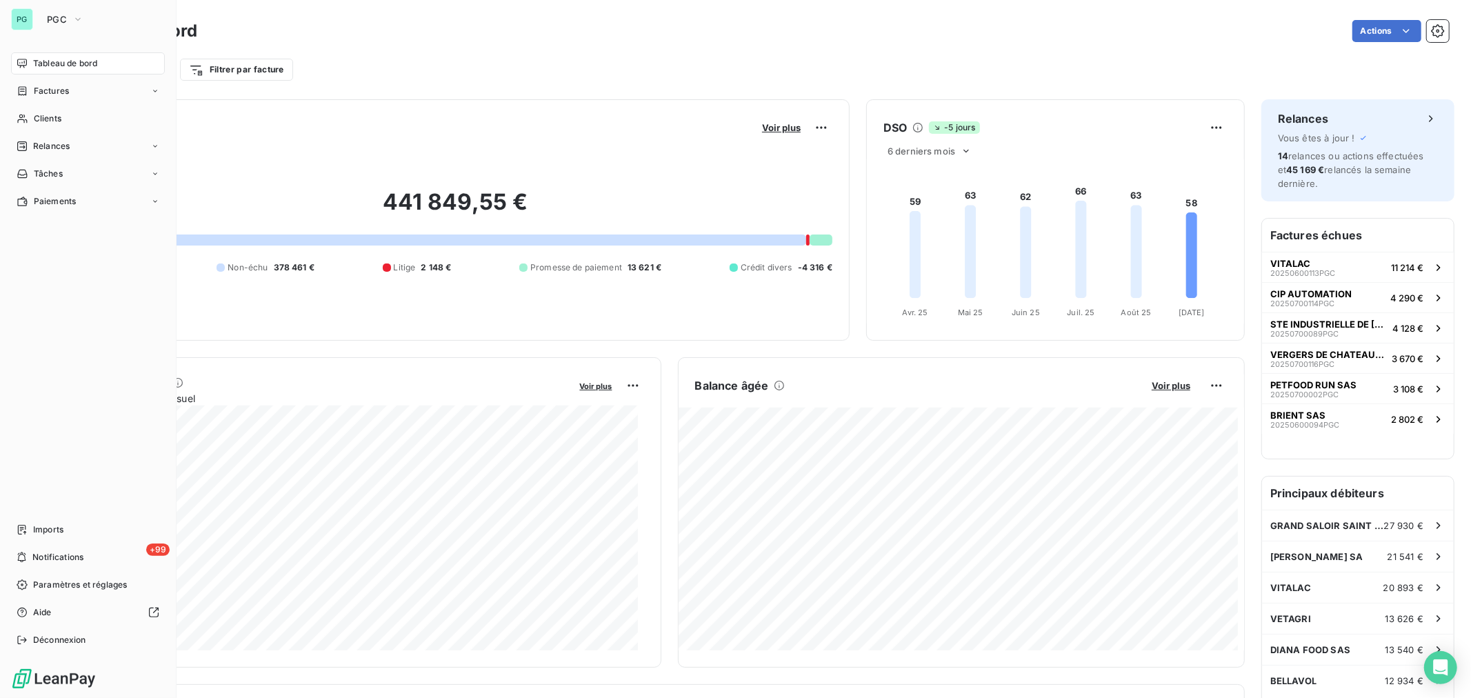
click at [32, 70] on div "Tableau de bord" at bounding box center [88, 63] width 154 height 22
click at [84, 56] on div "Tableau de bord" at bounding box center [88, 63] width 154 height 22
click at [67, 25] on button "PGC" at bounding box center [65, 19] width 53 height 22
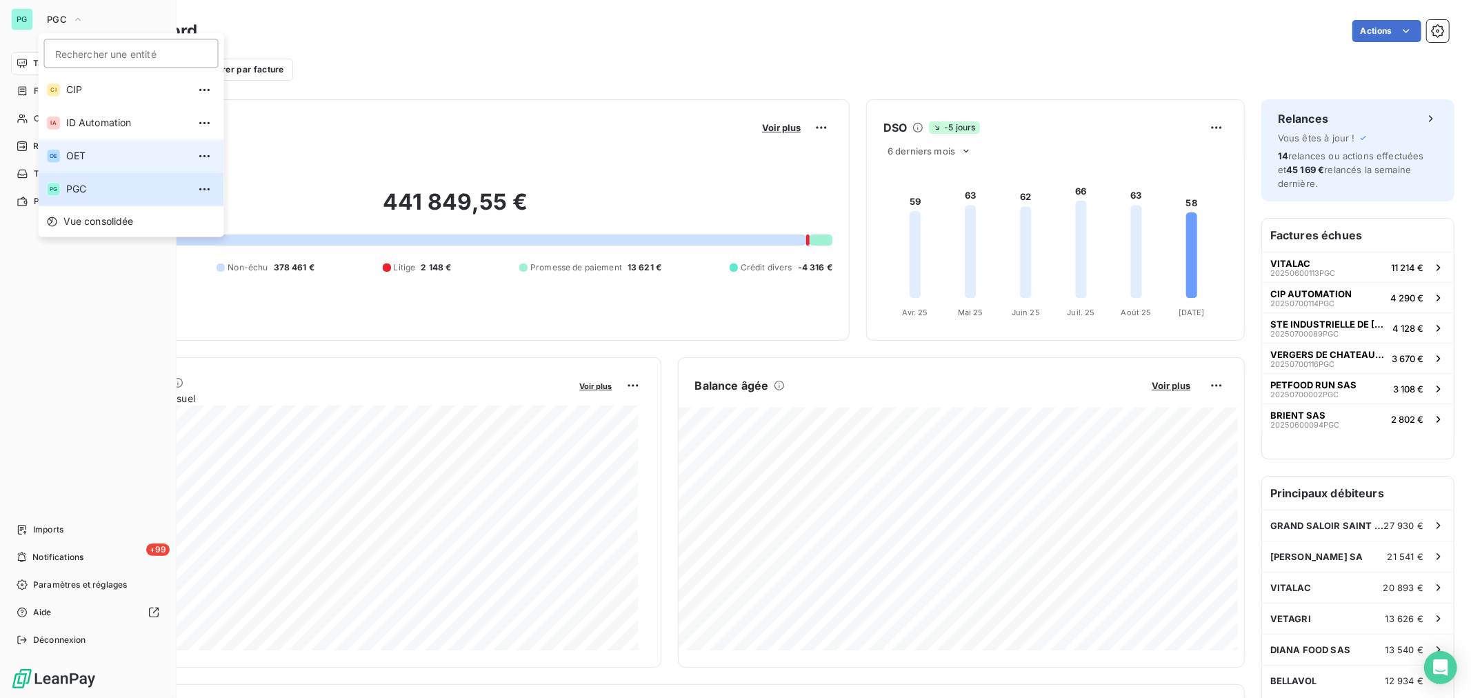
click at [99, 161] on span "OET" at bounding box center [127, 156] width 122 height 14
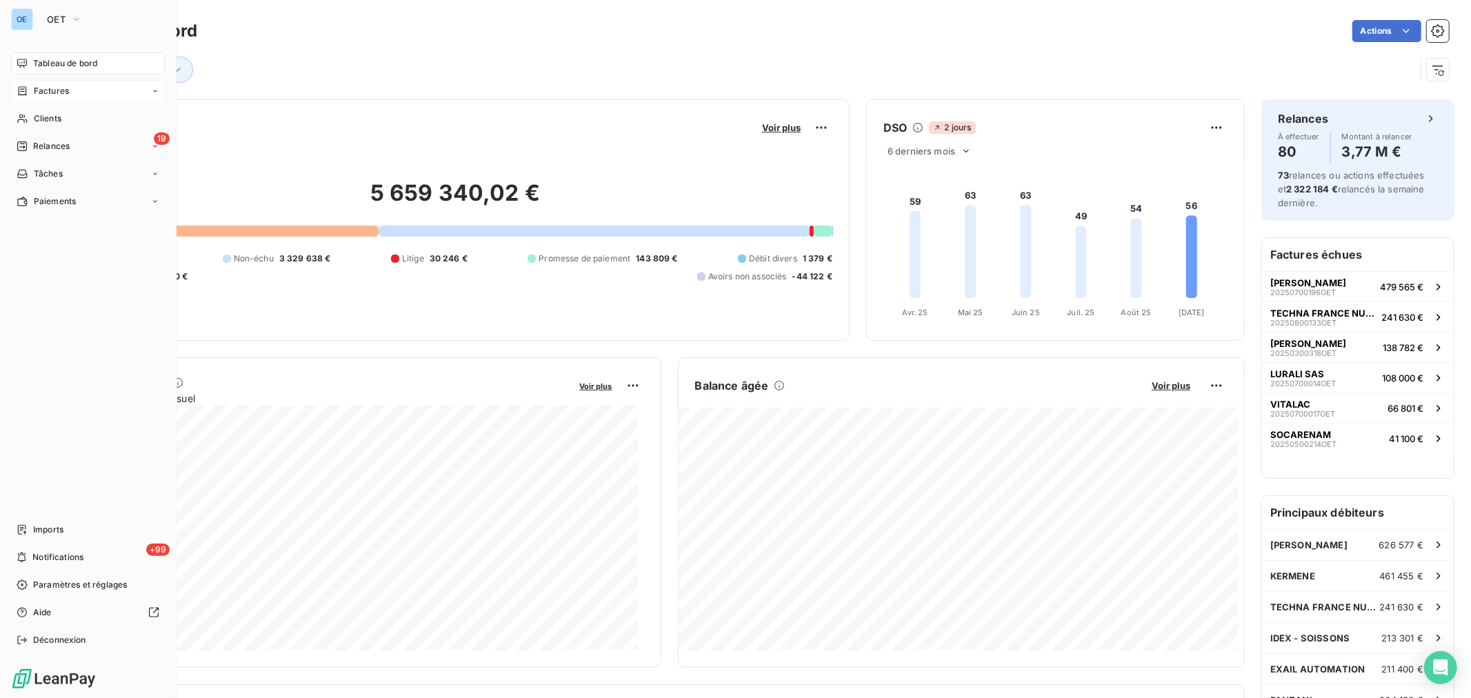
click at [39, 94] on span "Factures" at bounding box center [51, 91] width 35 height 12
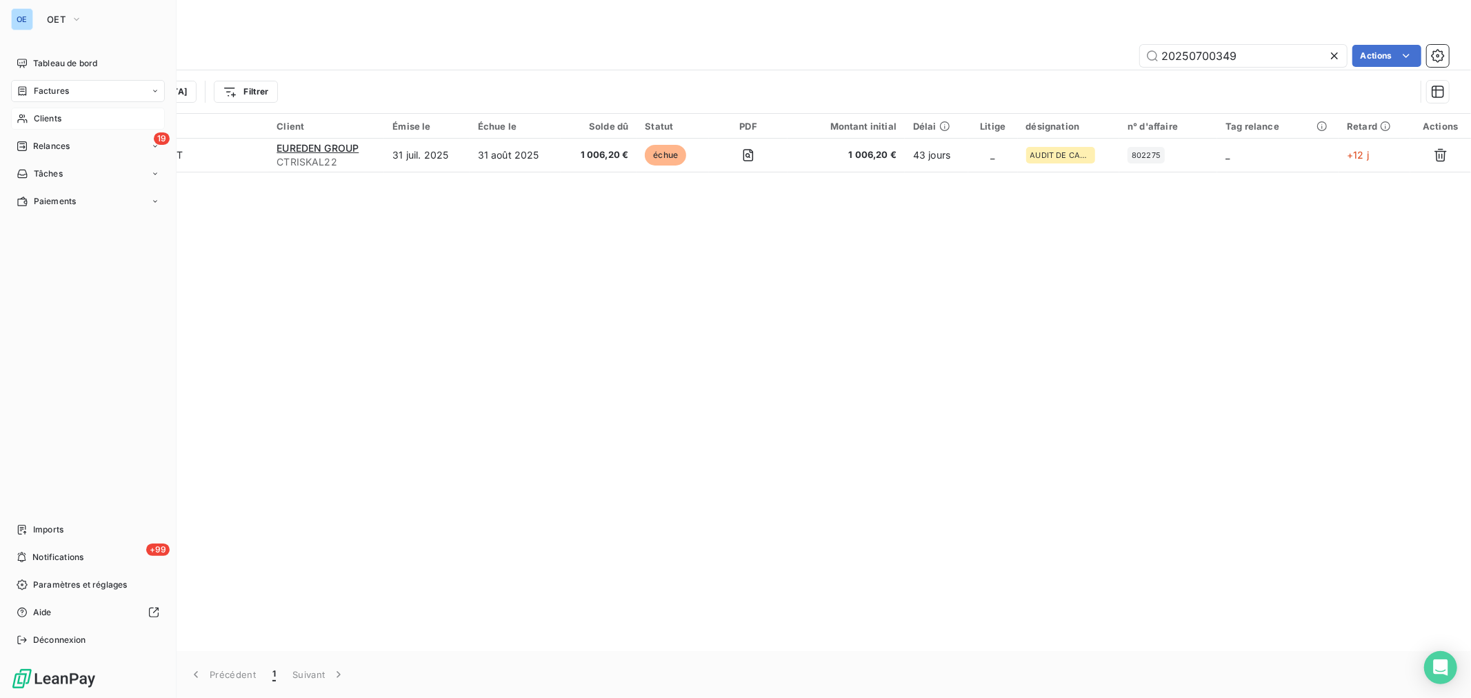
click at [17, 119] on icon at bounding box center [23, 118] width 12 height 11
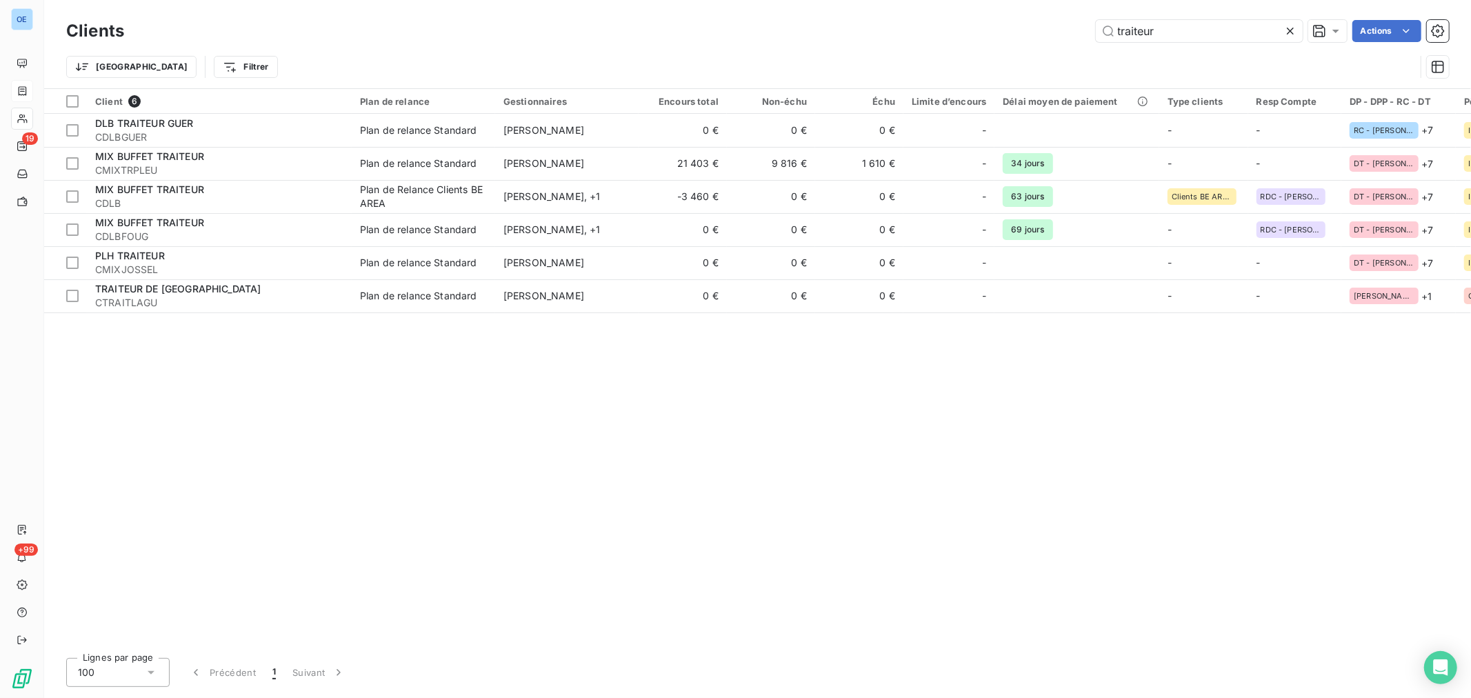
drag, startPoint x: 1252, startPoint y: 31, endPoint x: 850, endPoint y: -3, distance: 403.5
click at [850, 0] on html "OE 19 +99 Clients traiteur Actions Trier Filtrer Client 6 Plan de relance Gesti…" at bounding box center [735, 349] width 1471 height 698
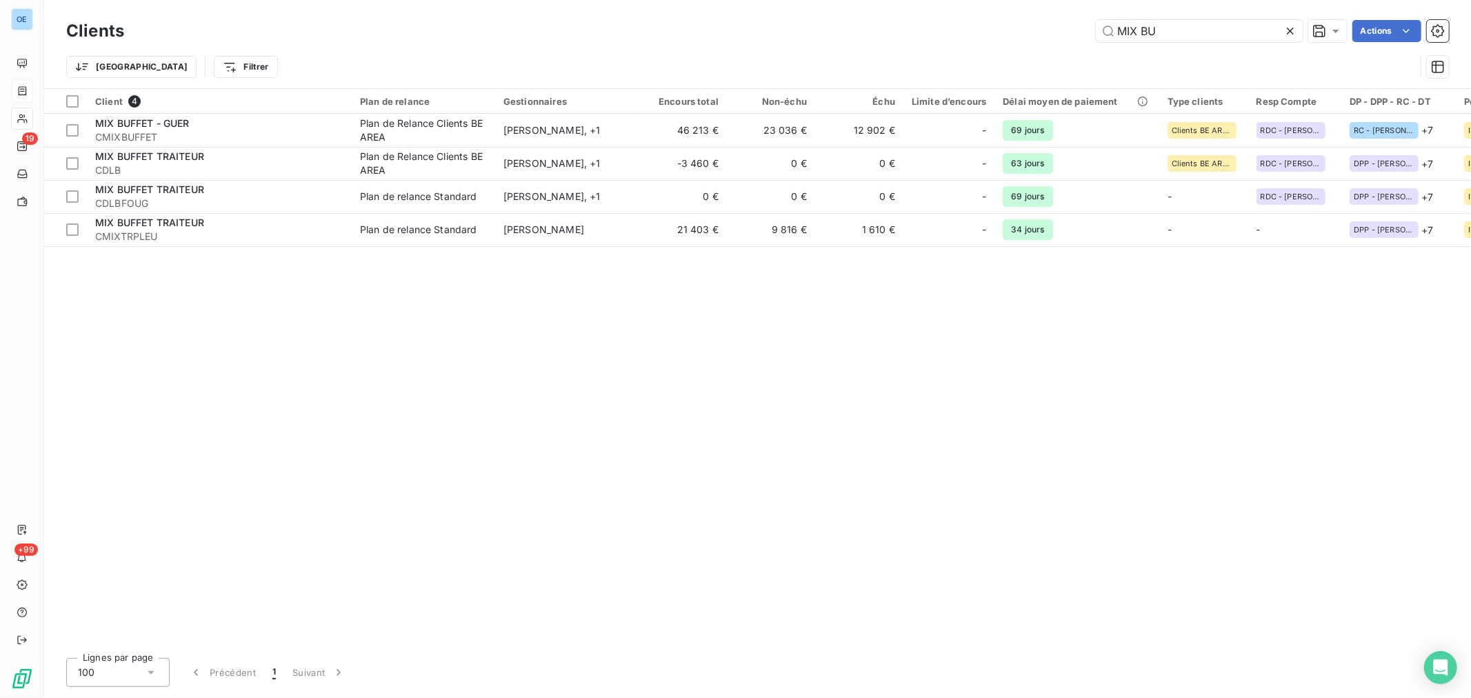
type input "MIX BU"
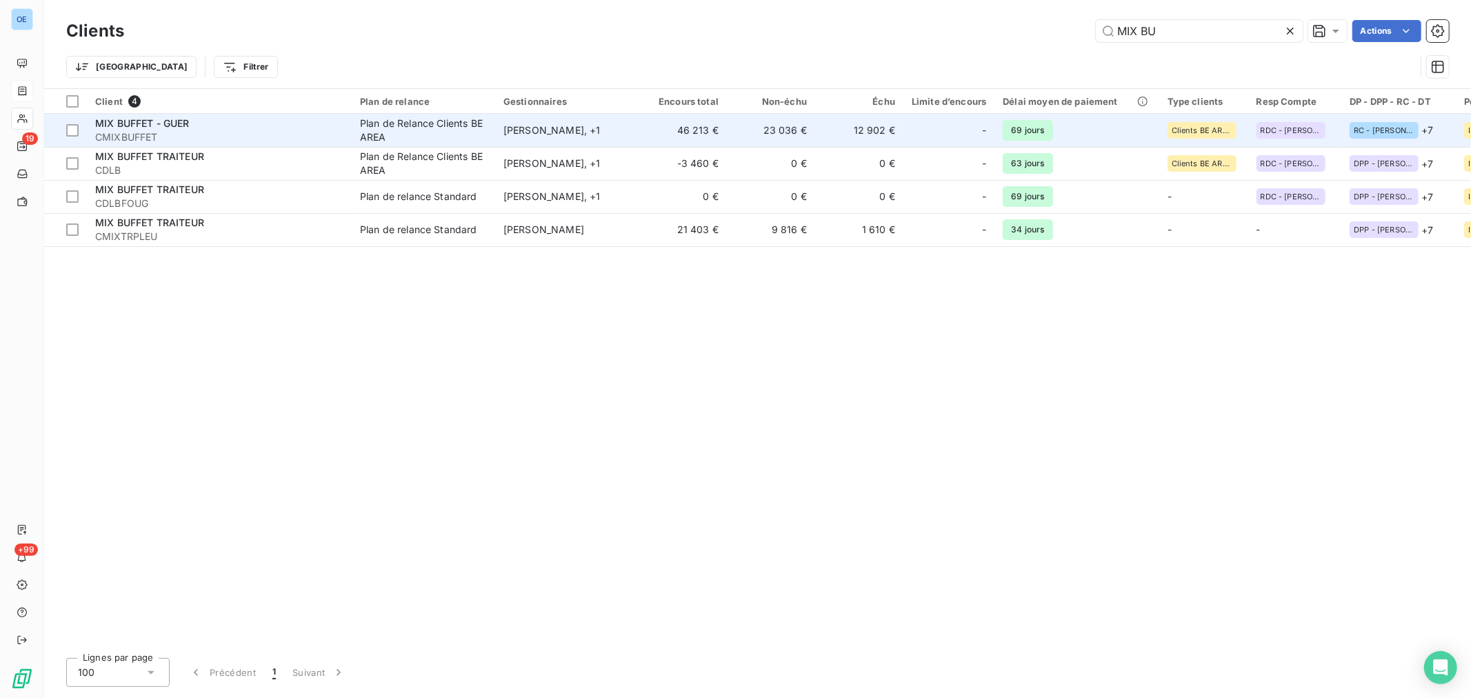
click at [885, 133] on td "12 902 €" at bounding box center [859, 130] width 88 height 33
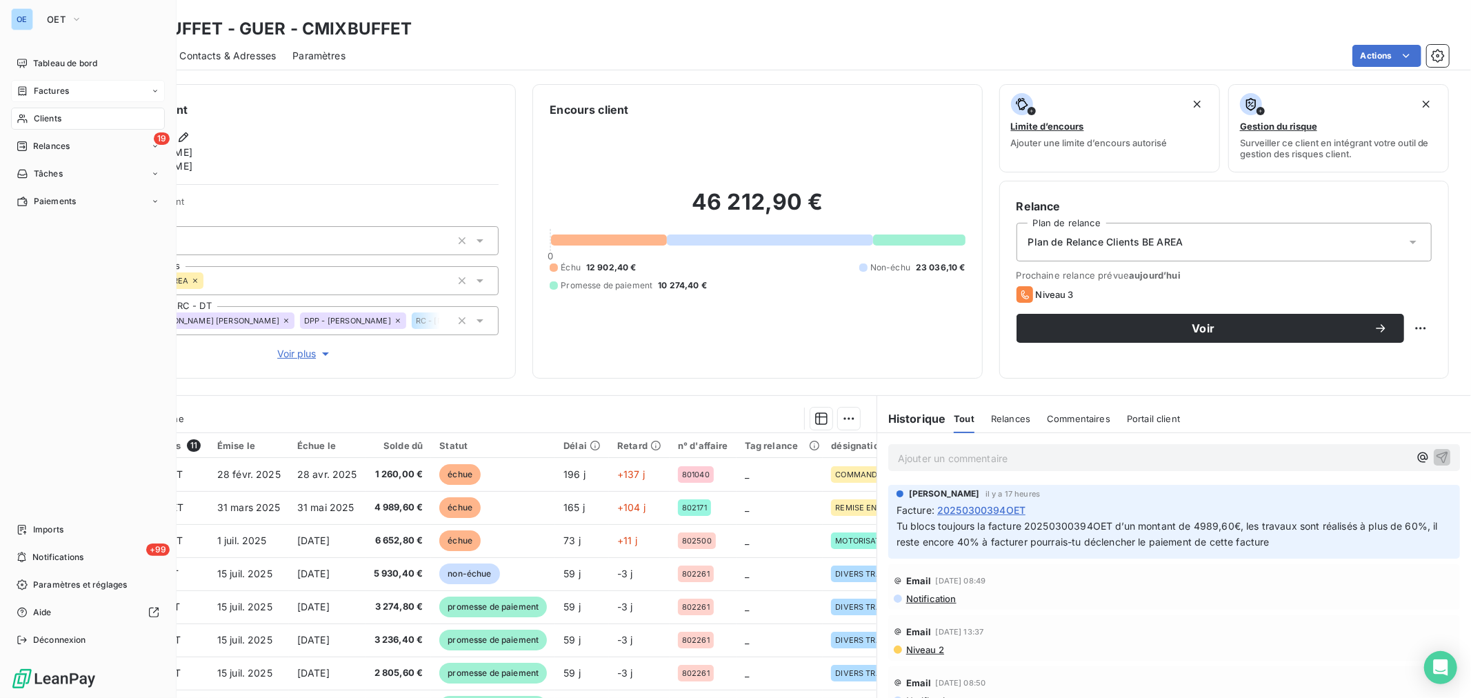
click at [59, 125] on div "Clients" at bounding box center [88, 119] width 154 height 22
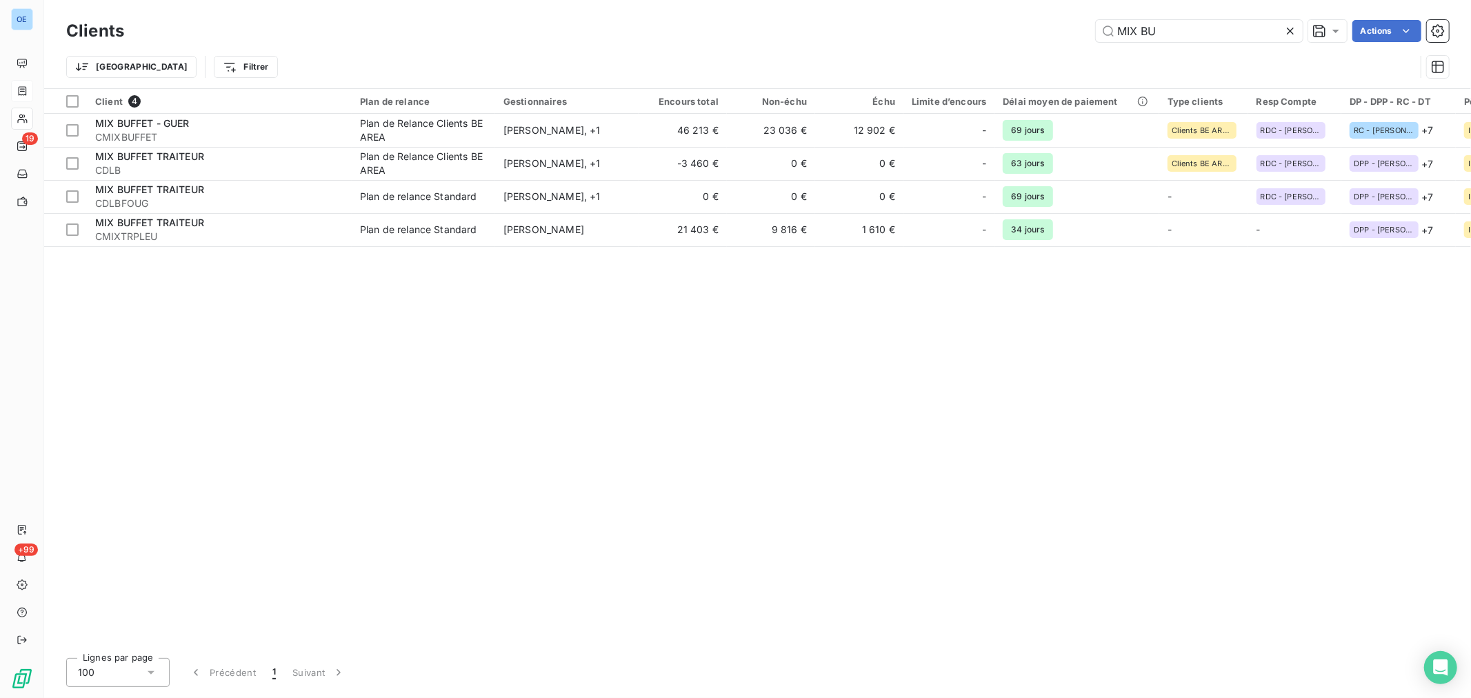
drag, startPoint x: 1192, startPoint y: 28, endPoint x: 857, endPoint y: 1, distance: 335.6
click at [1053, 30] on div "MIX BU Actions" at bounding box center [795, 31] width 1308 height 22
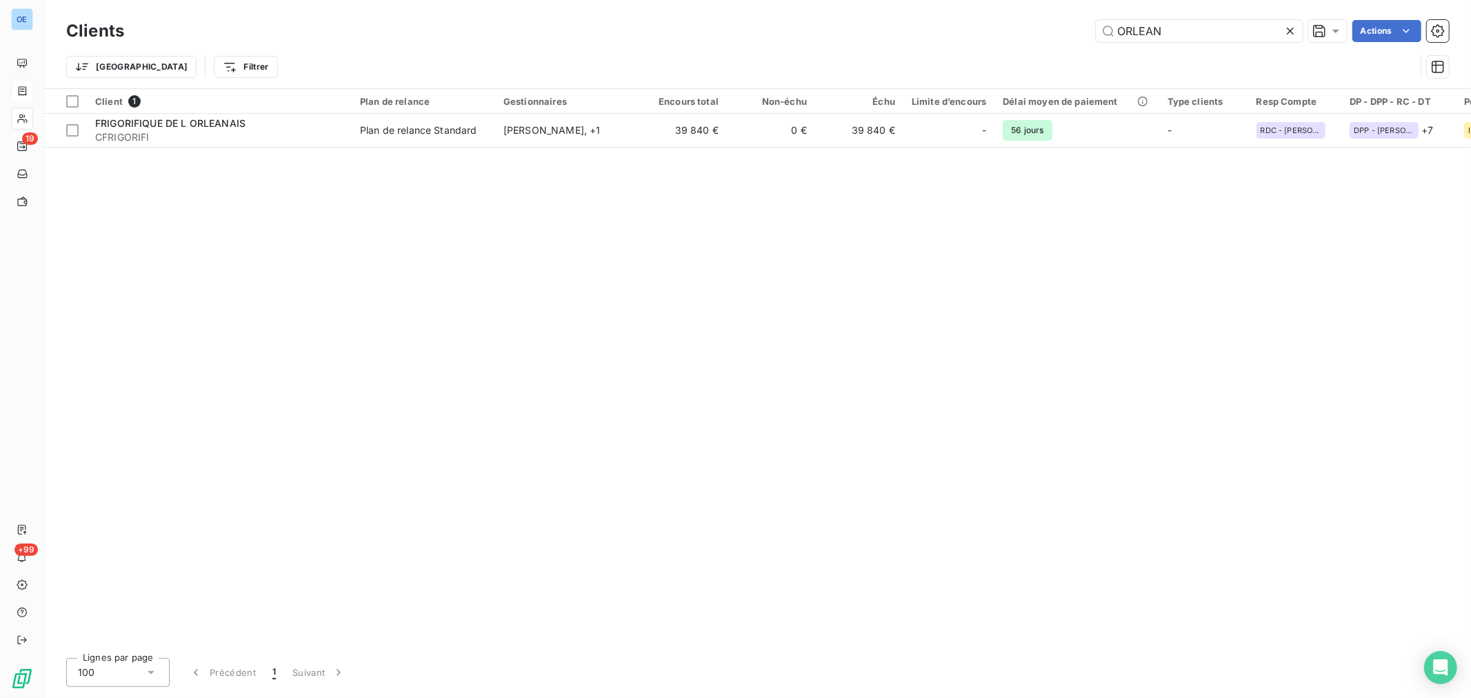
type input "ORLEAN"
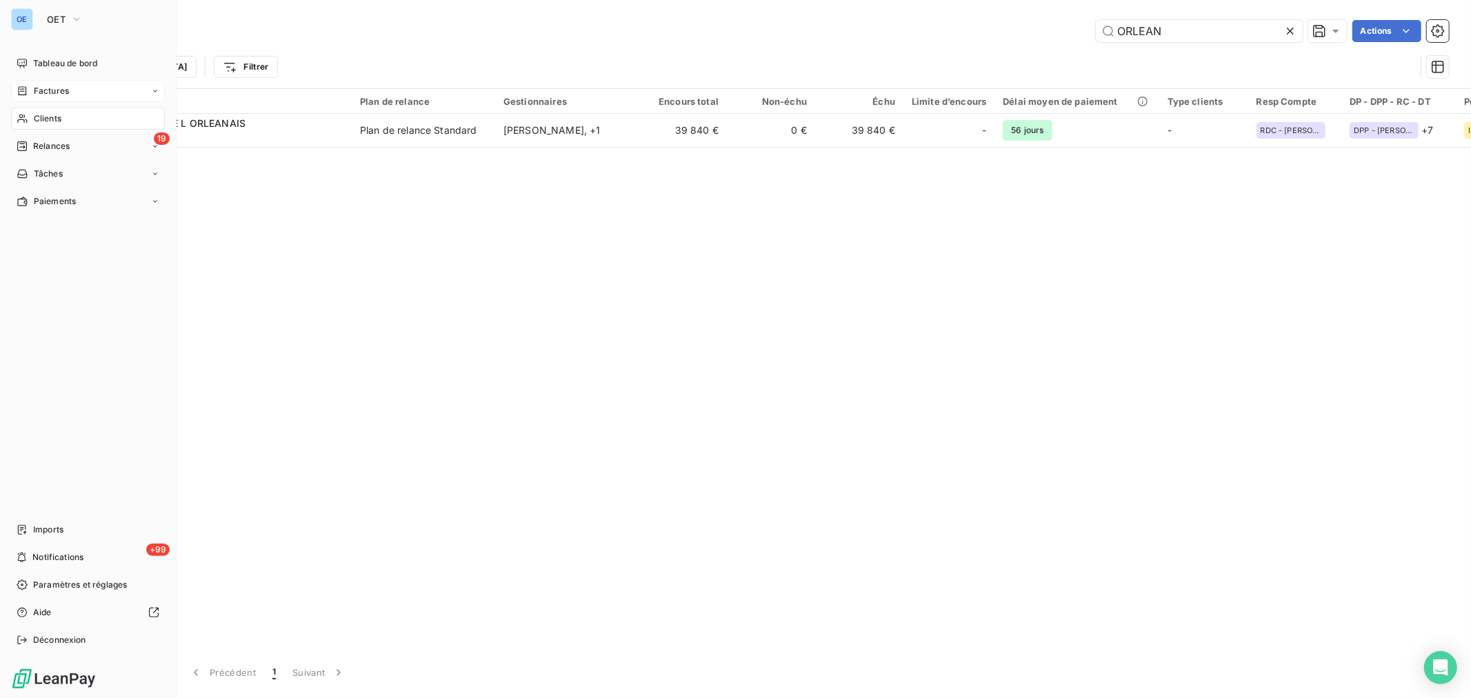
drag, startPoint x: 42, startPoint y: 86, endPoint x: 34, endPoint y: 90, distance: 8.6
click at [34, 90] on span "Factures" at bounding box center [51, 91] width 35 height 12
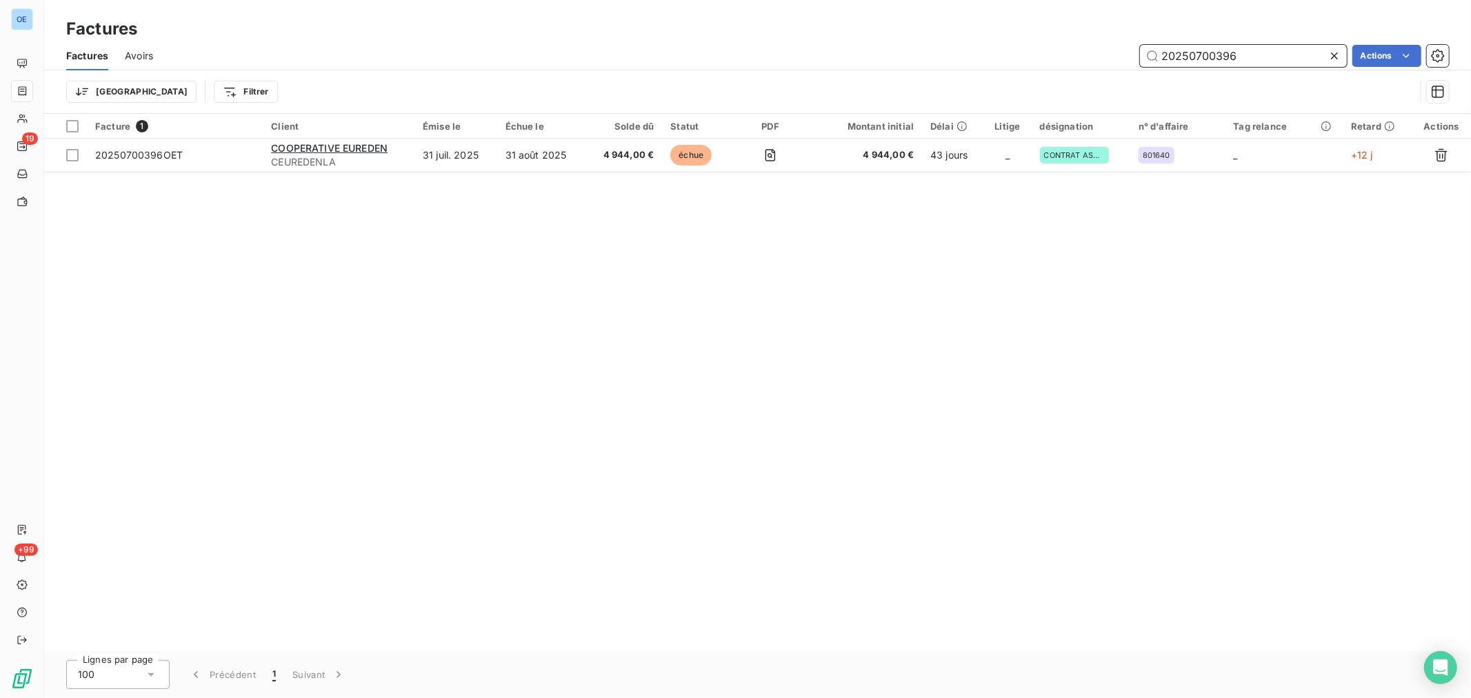
drag, startPoint x: 1256, startPoint y: 62, endPoint x: 1224, endPoint y: 64, distance: 31.8
click at [1224, 64] on input "20250700396" at bounding box center [1243, 56] width 207 height 22
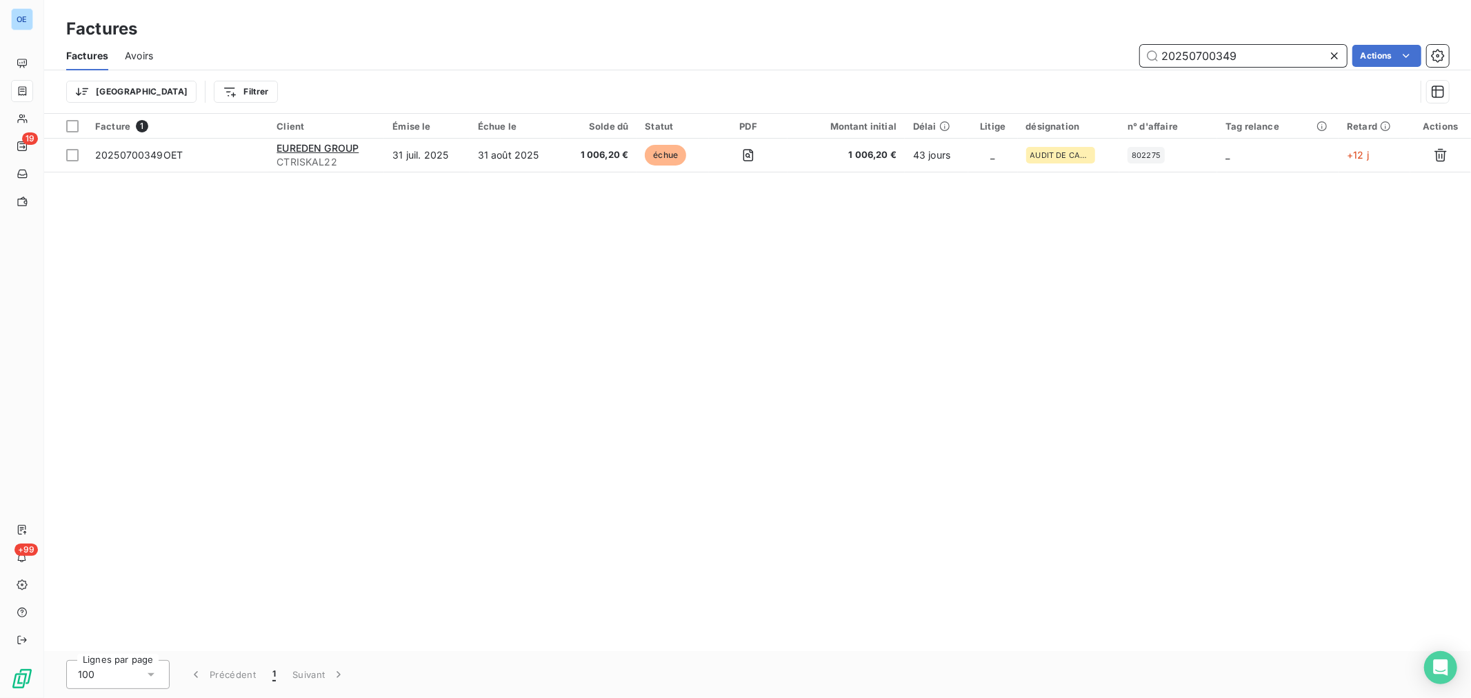
drag, startPoint x: 1249, startPoint y: 58, endPoint x: 1218, endPoint y: 71, distance: 33.7
click at [1218, 71] on div "Factures Avoirs 20250700349 Actions Trier Filtrer" at bounding box center [757, 77] width 1427 height 72
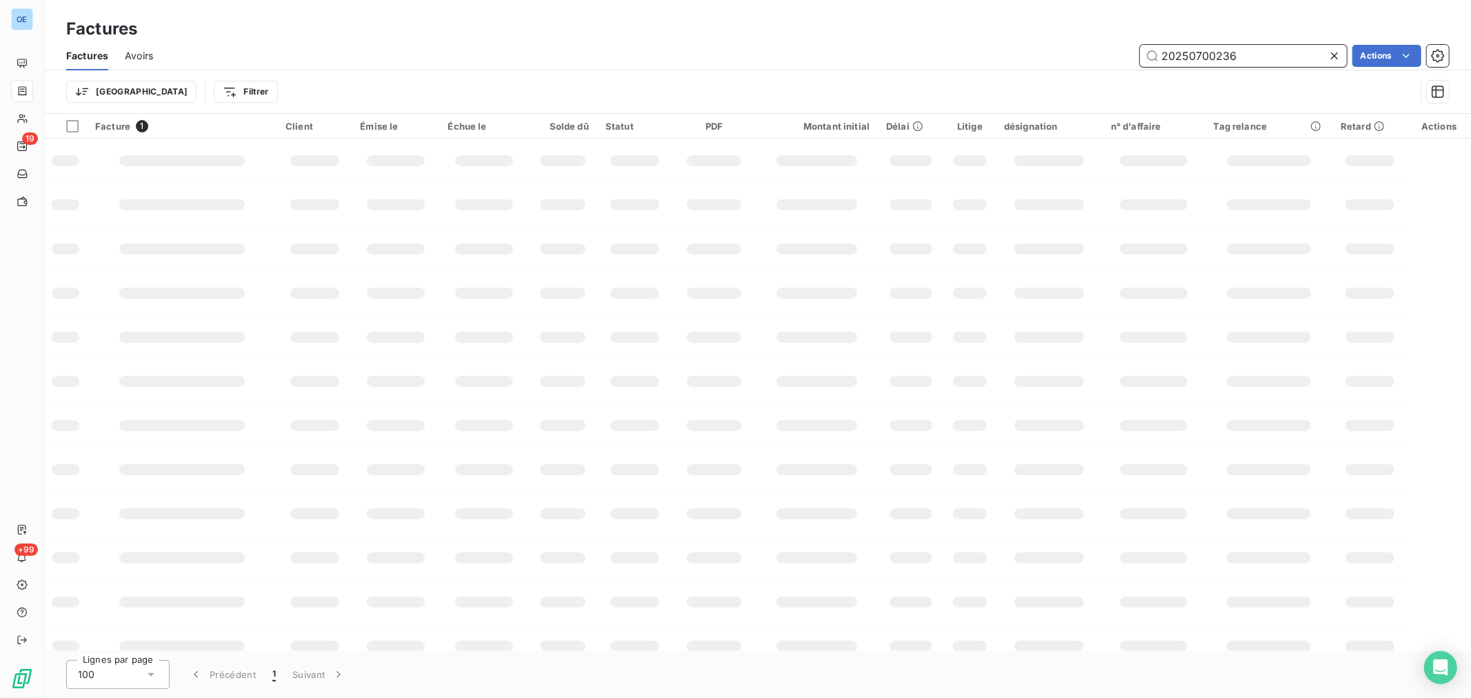
drag, startPoint x: 1271, startPoint y: 59, endPoint x: 1192, endPoint y: 62, distance: 79.4
click at [1192, 62] on input "20250700236" at bounding box center [1243, 56] width 207 height 22
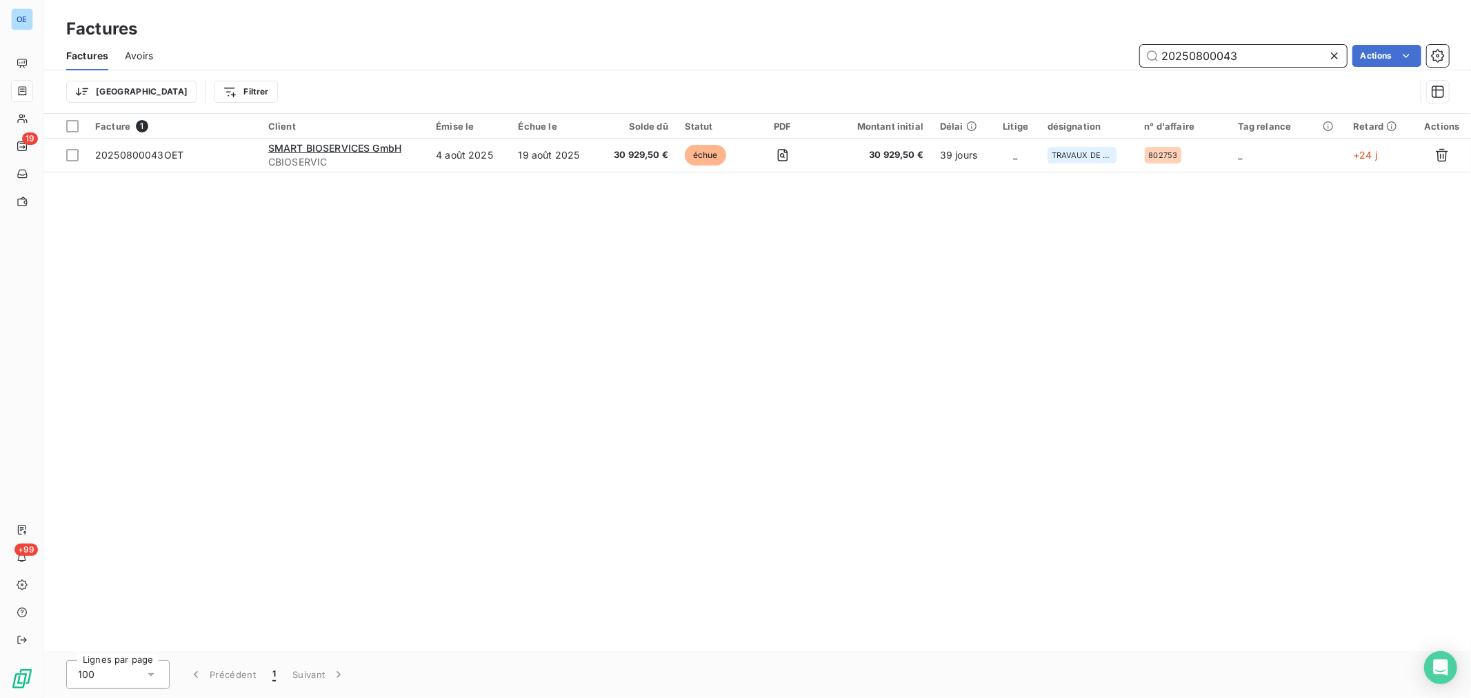
type input "20250800043"
